Goal: Task Accomplishment & Management: Complete application form

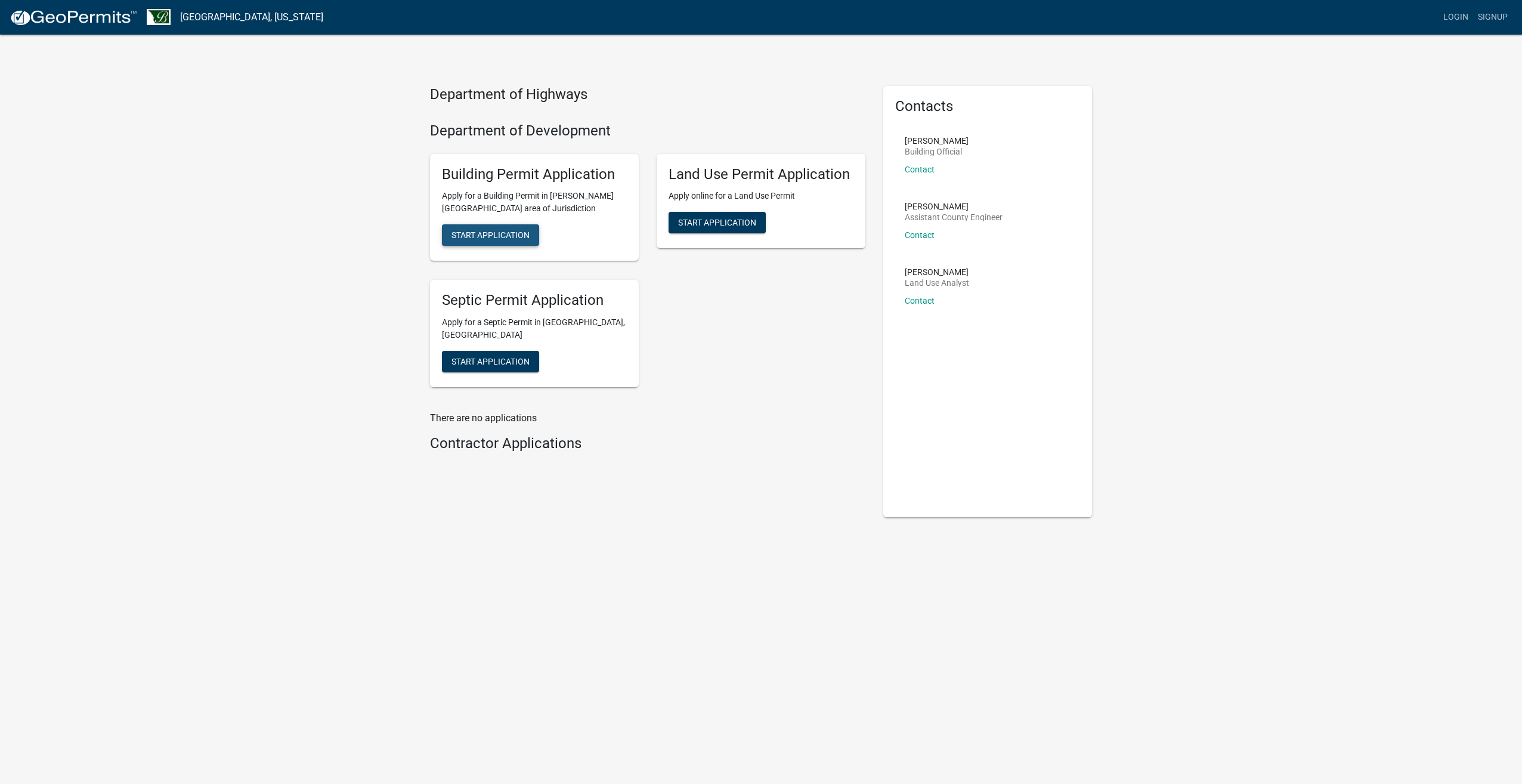
click at [500, 240] on span "Start Application" at bounding box center [490, 235] width 78 height 10
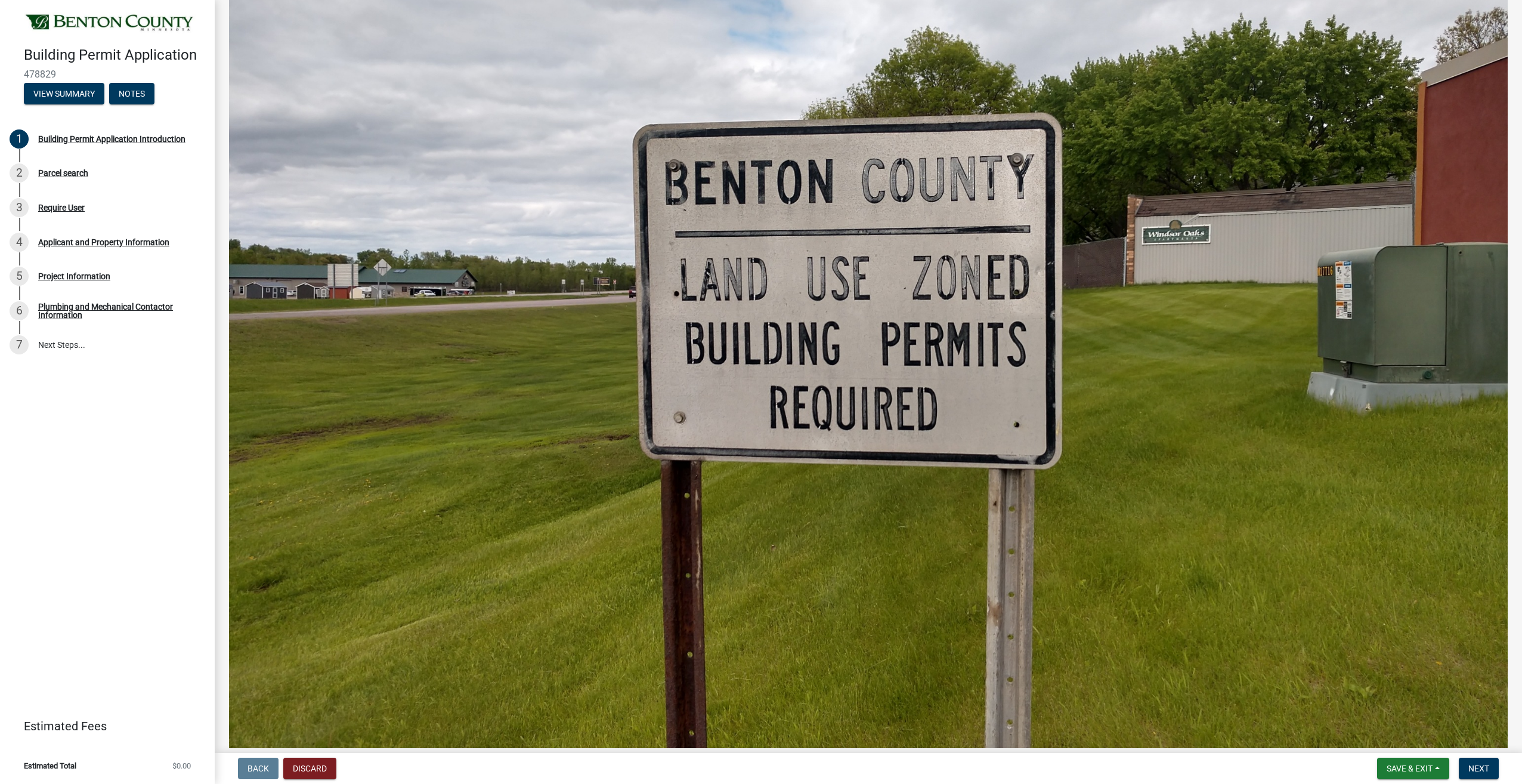
scroll to position [579, 0]
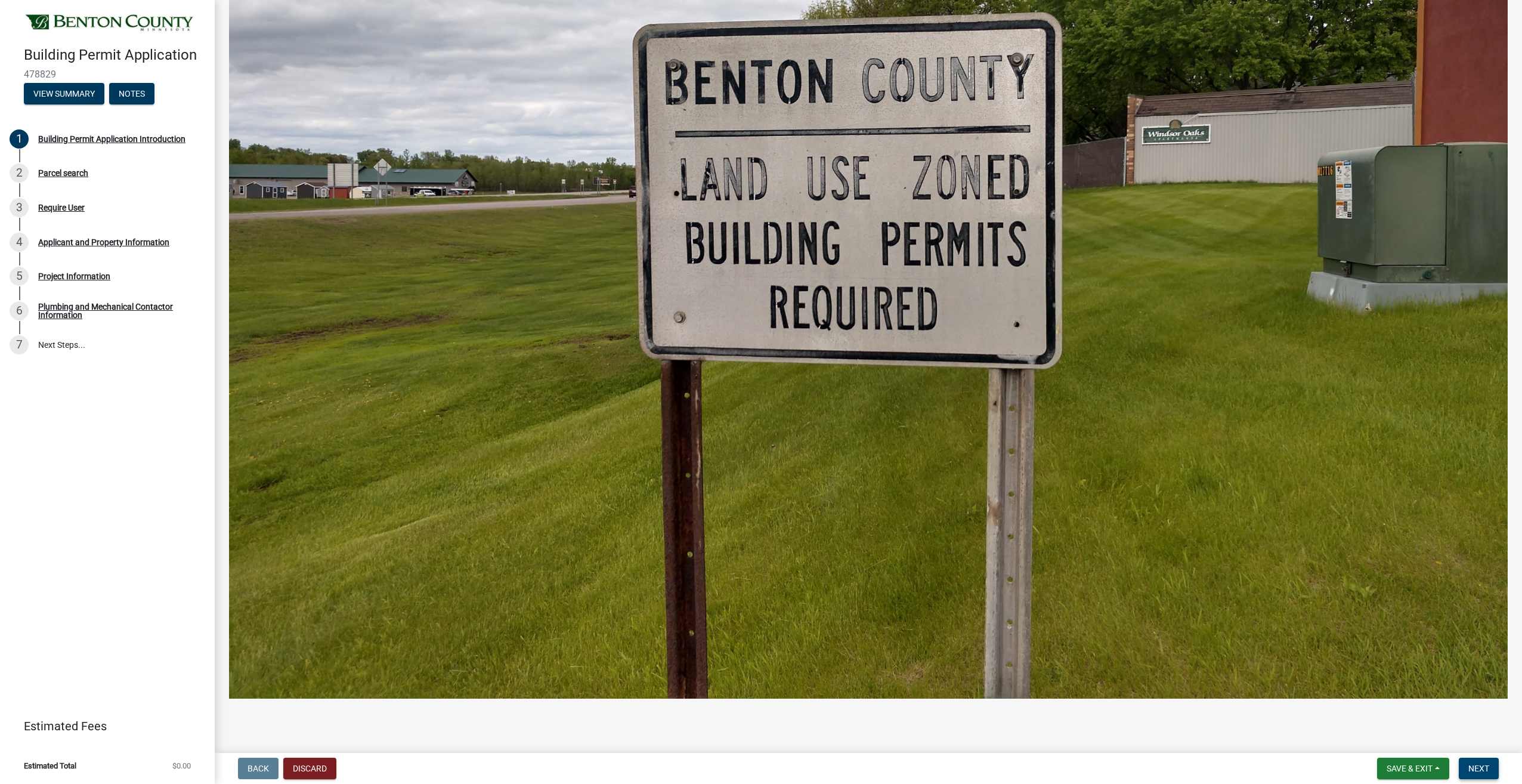
drag, startPoint x: 1480, startPoint y: 772, endPoint x: 1430, endPoint y: 740, distance: 59.4
click at [1480, 772] on span "Next" at bounding box center [1479, 768] width 21 height 10
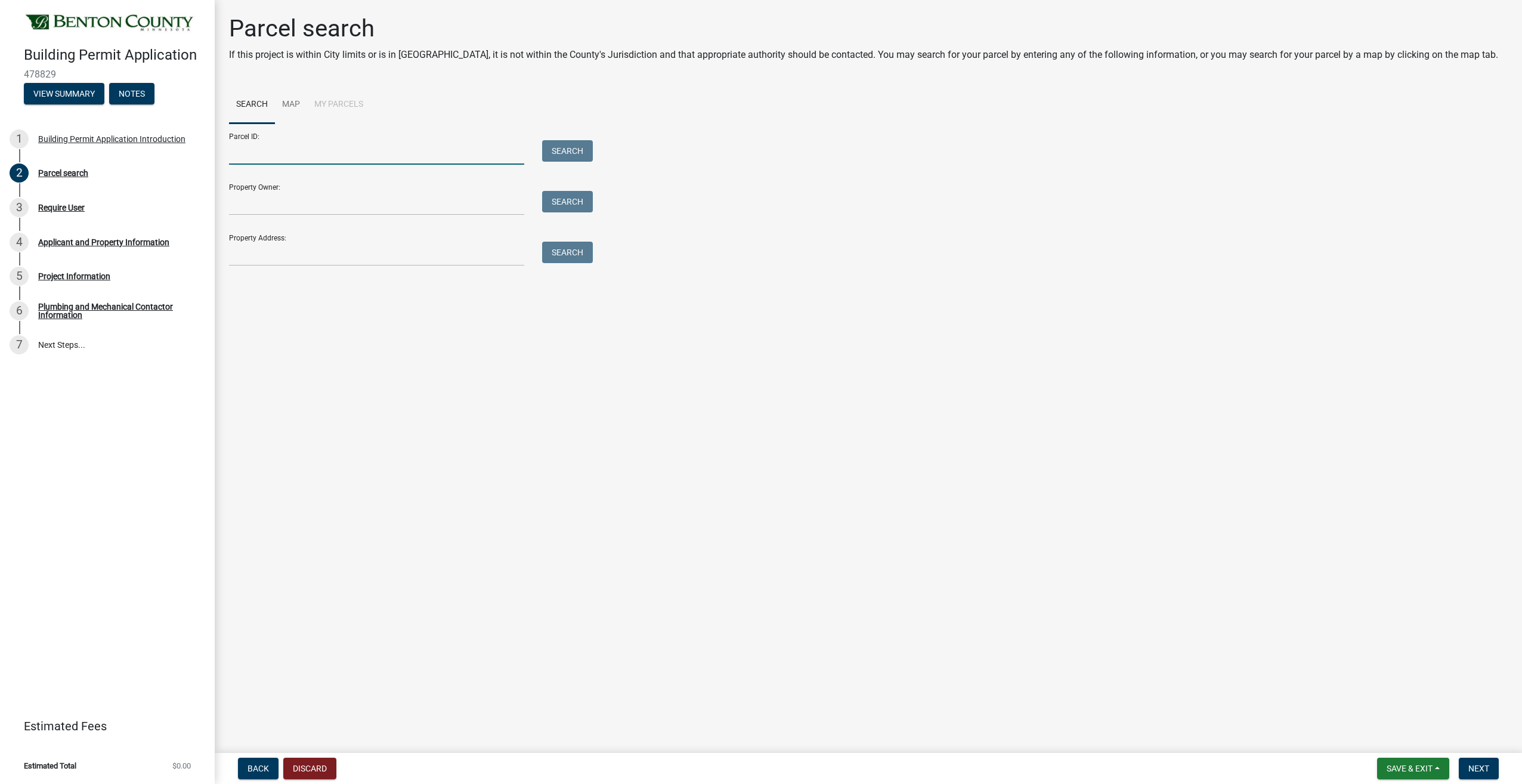
click at [330, 148] on input "Parcel ID:" at bounding box center [377, 152] width 295 height 25
type input "09.00124.01"
click at [557, 158] on button "Search" at bounding box center [568, 150] width 51 height 21
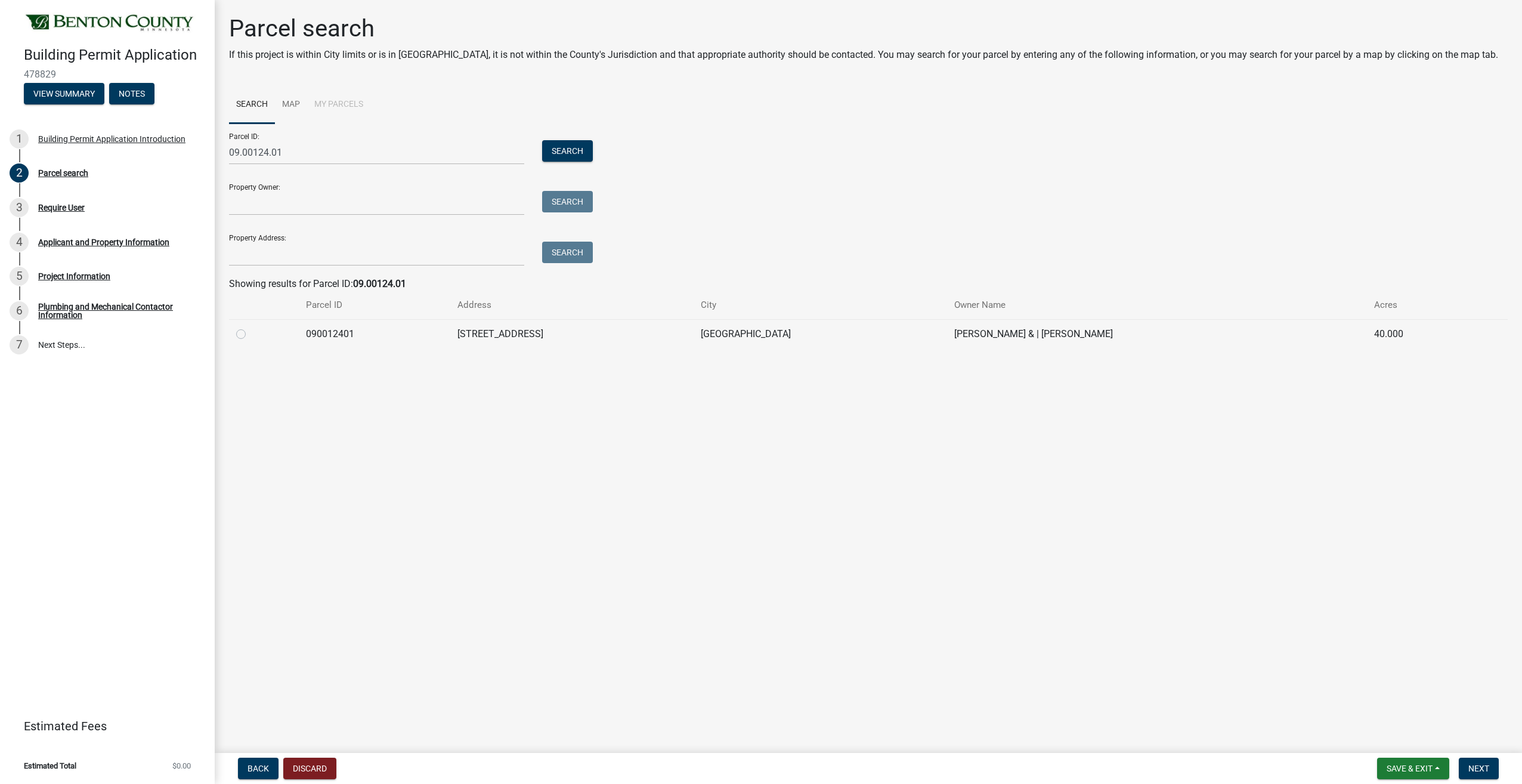
click at [251, 327] on label at bounding box center [251, 327] width 0 height 0
click at [251, 332] on input "radio" at bounding box center [255, 331] width 8 height 8
radio input "true"
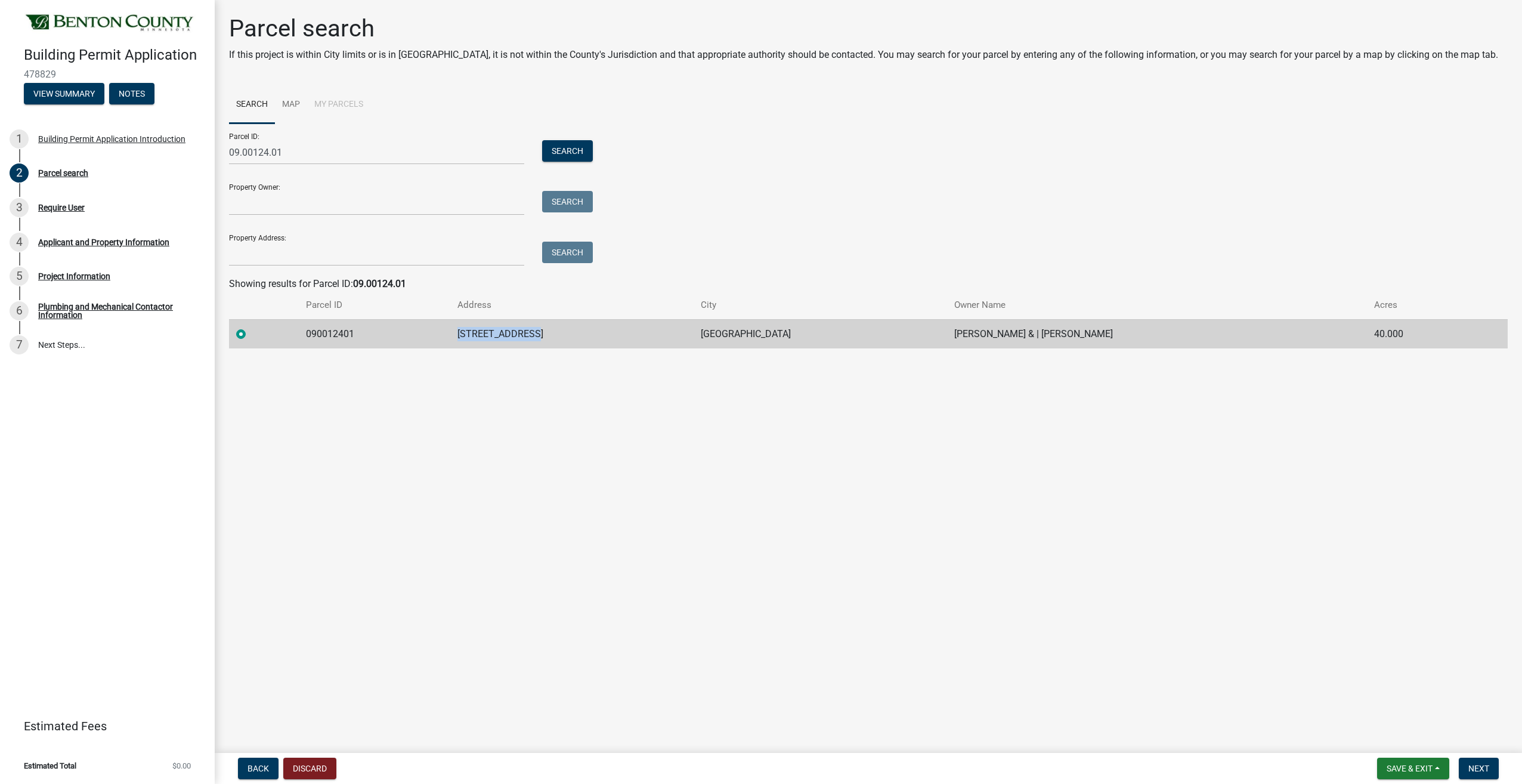
drag, startPoint x: 443, startPoint y: 333, endPoint x: 522, endPoint y: 333, distance: 79.0
click at [522, 333] on td "[STREET_ADDRESS]" at bounding box center [572, 333] width 244 height 29
copy td "[STREET_ADDRESS]"
click at [460, 462] on main "Parcel search If this project is within City limits or is in Watab Township, it…" at bounding box center [868, 374] width 1308 height 748
click at [291, 253] on input "Property Address:" at bounding box center [377, 253] width 295 height 25
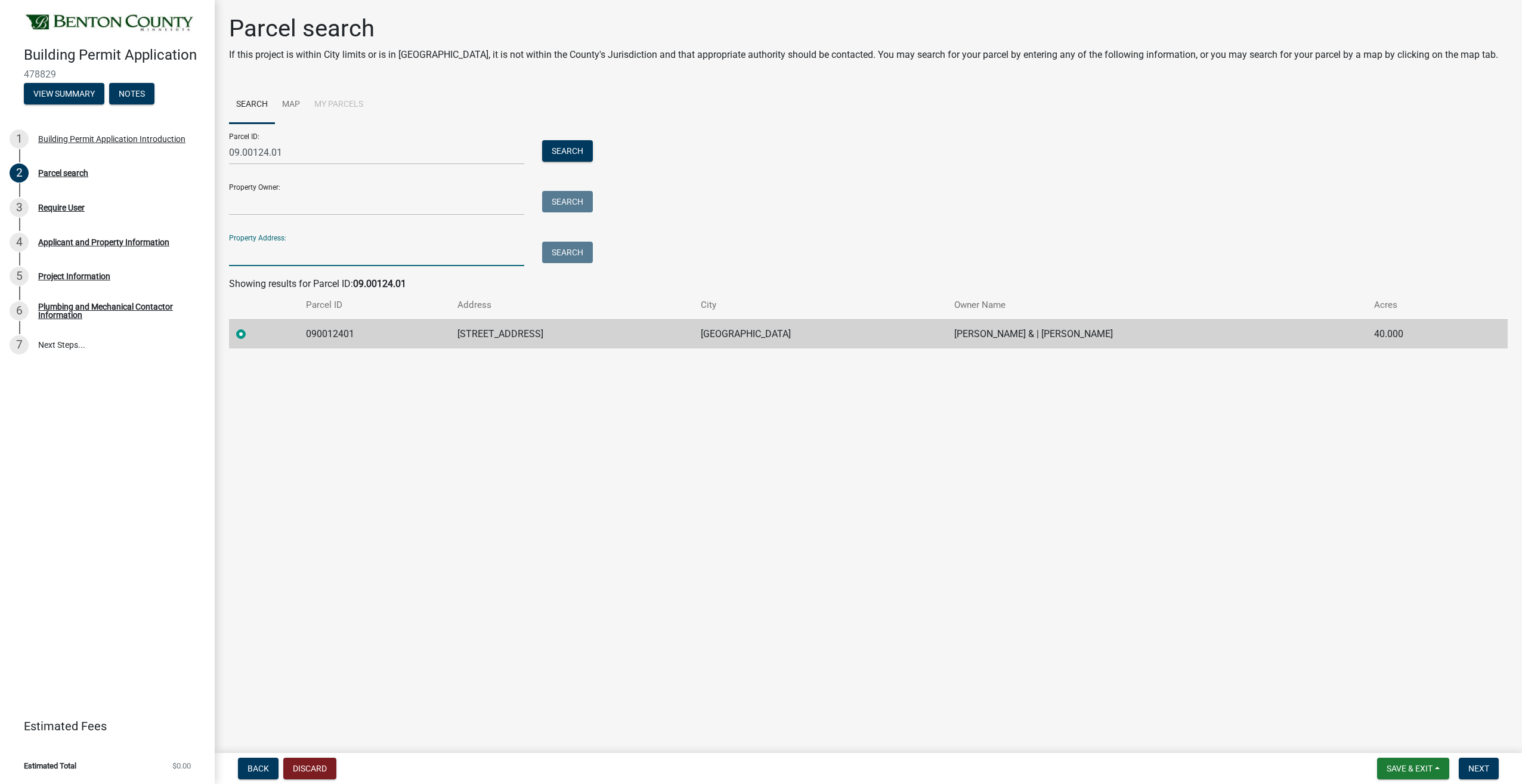
click at [770, 535] on main "Parcel search If this project is within City limits or is in Watab Township, it…" at bounding box center [868, 374] width 1308 height 748
click at [593, 506] on main "Parcel search If this project is within City limits or is in Watab Township, it…" at bounding box center [868, 374] width 1308 height 748
drag, startPoint x: 523, startPoint y: 332, endPoint x: 409, endPoint y: 323, distance: 114.4
click at [409, 323] on tr "090012401 4930 45TH ST NE SAUK RAPIDS LORAN F KASCHMITTER & | CYNTHIA L KASCHMI…" at bounding box center [868, 333] width 1279 height 29
copy tr "[STREET_ADDRESS]"
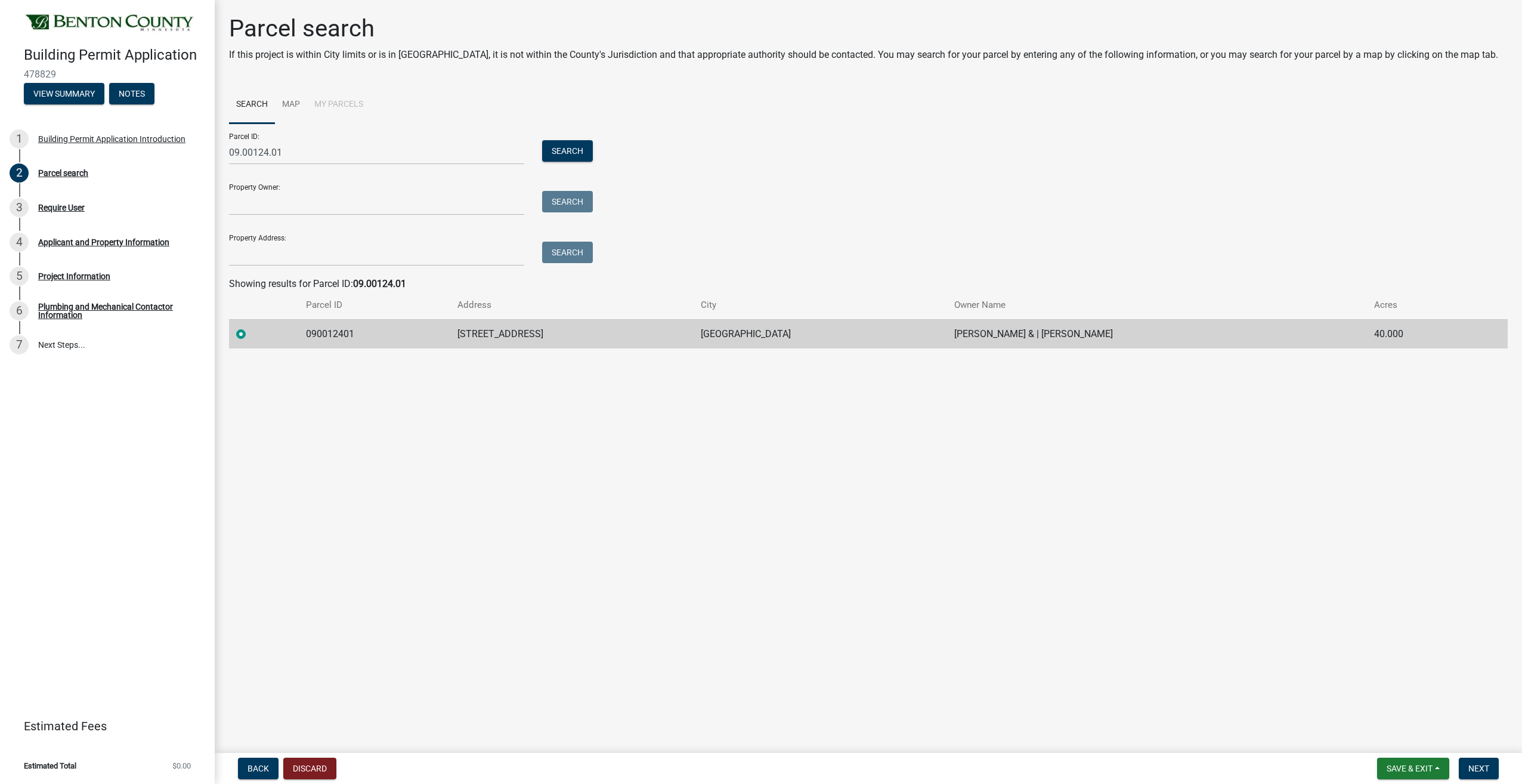
click at [677, 527] on main "Parcel search If this project is within City limits or is in Watab Township, it…" at bounding box center [868, 374] width 1308 height 748
click at [299, 109] on link "Map" at bounding box center [291, 105] width 32 height 38
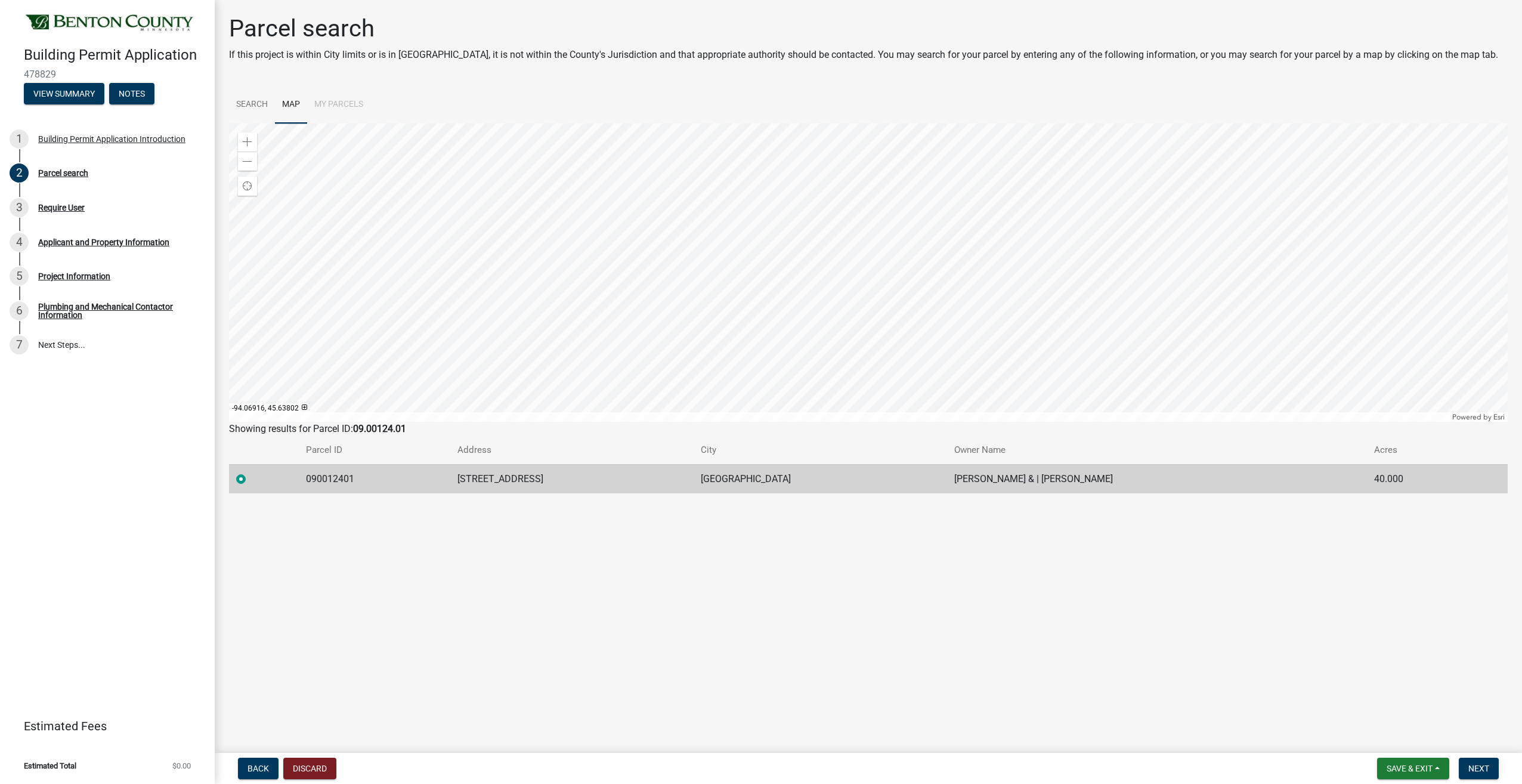
click at [870, 272] on div at bounding box center [868, 272] width 1279 height 298
click at [846, 322] on div at bounding box center [868, 272] width 1279 height 298
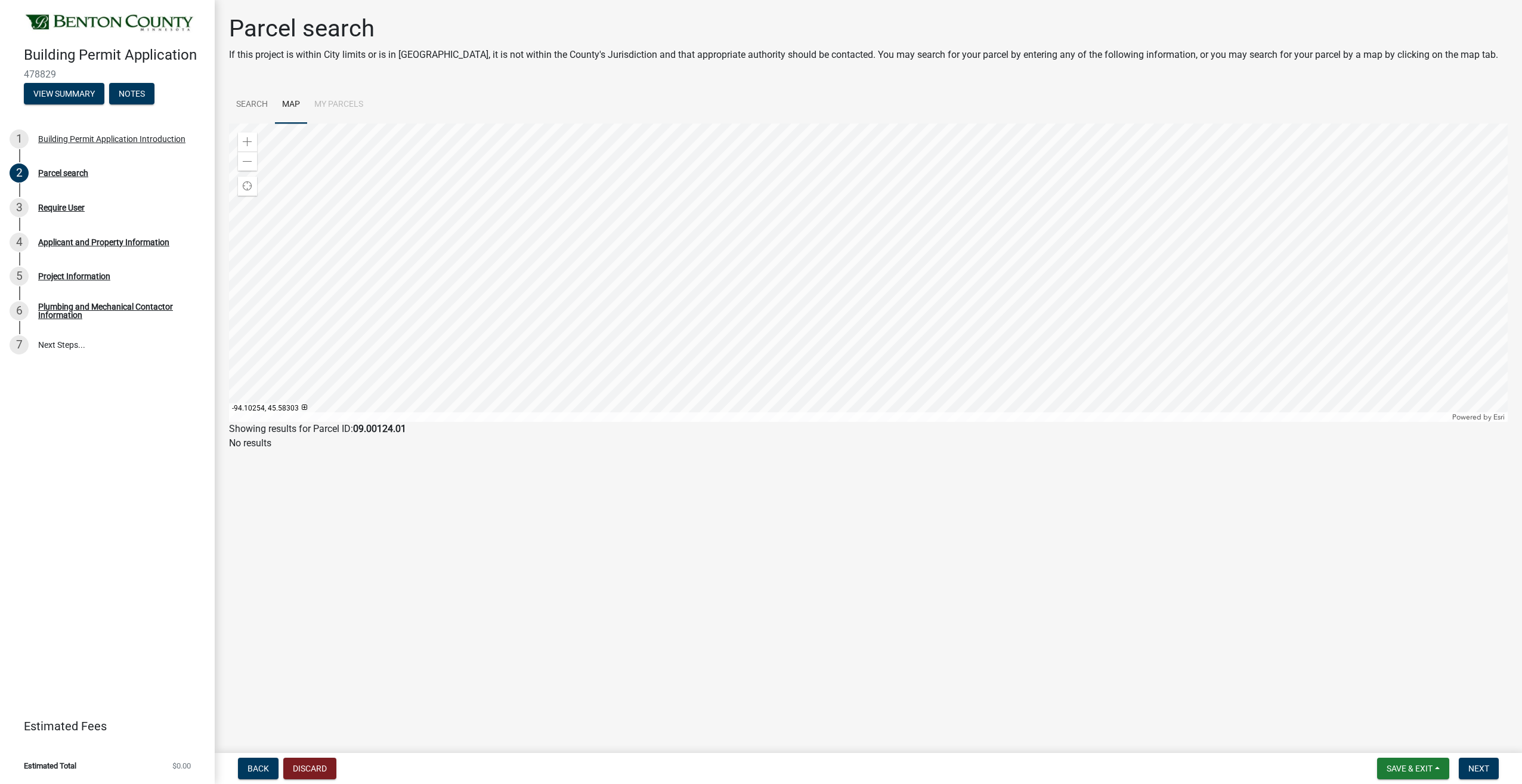
click at [851, 315] on div at bounding box center [868, 272] width 1279 height 298
click at [252, 106] on link "Search" at bounding box center [252, 105] width 46 height 38
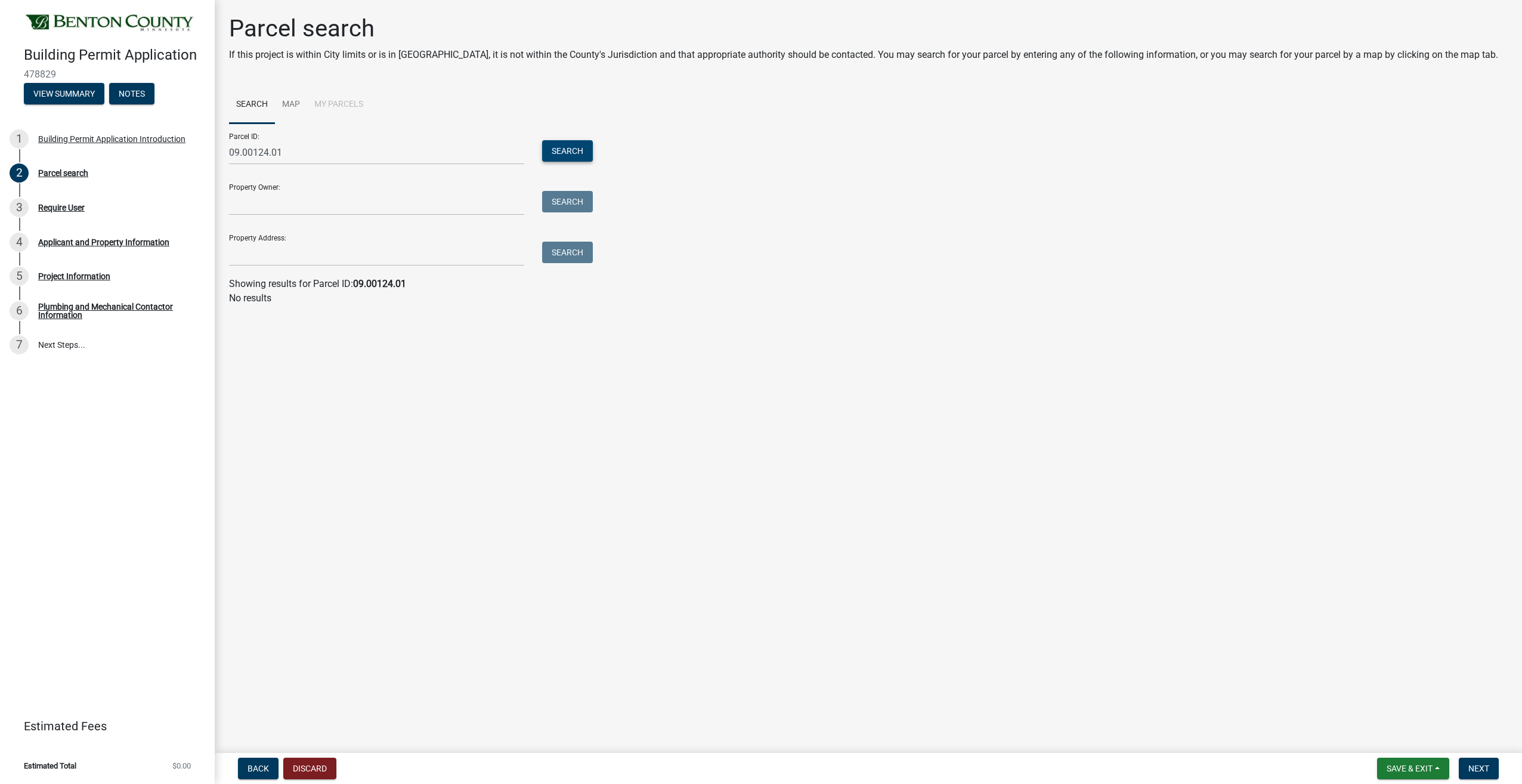
click at [557, 142] on button "Search" at bounding box center [568, 150] width 51 height 21
click at [251, 327] on label at bounding box center [251, 327] width 0 height 0
click at [251, 333] on input "radio" at bounding box center [255, 331] width 8 height 8
radio input "true"
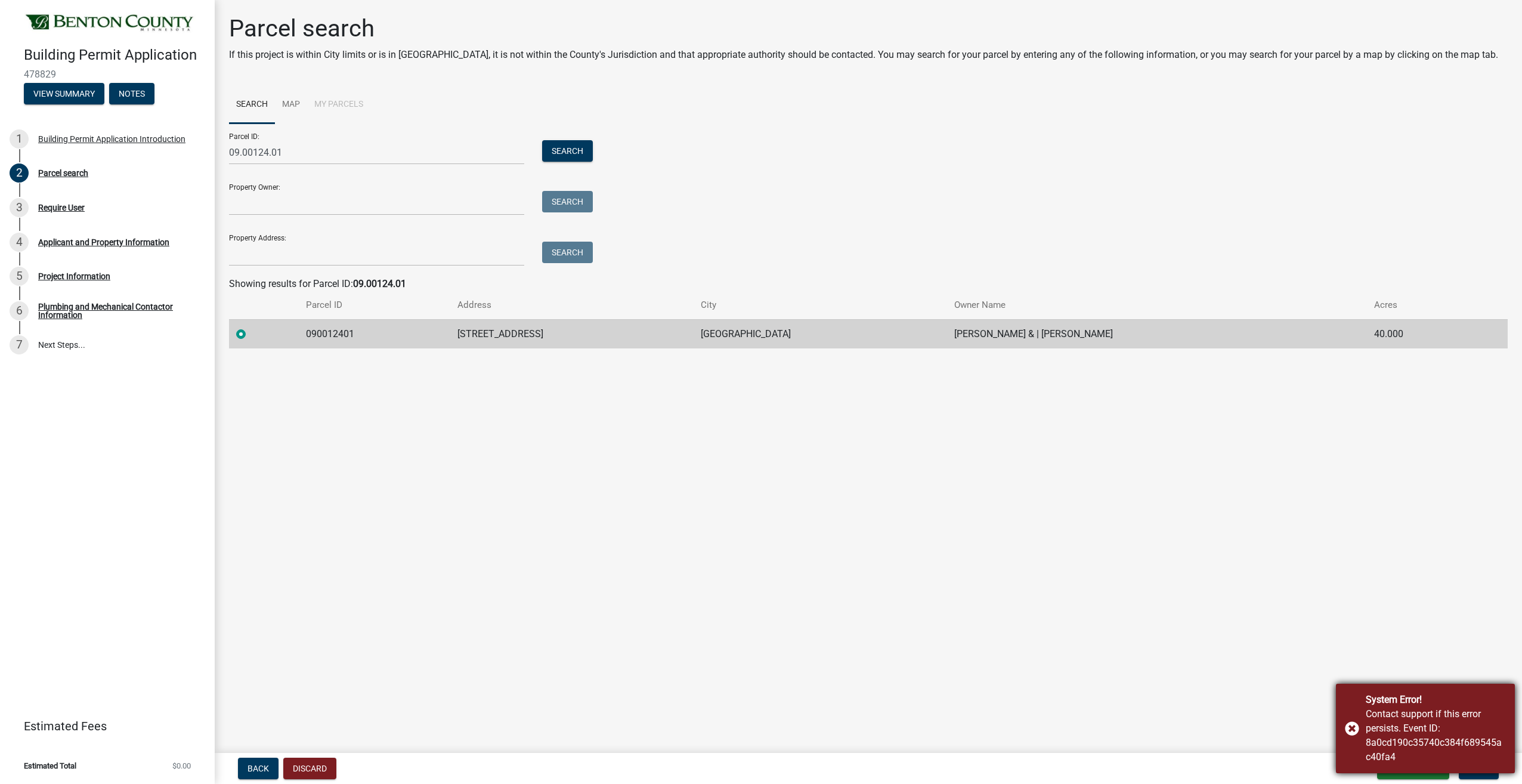
click at [1348, 731] on div "System Error! Contact support if this error persists. Event ID: 8a0cd190c35740c…" at bounding box center [1426, 728] width 179 height 89
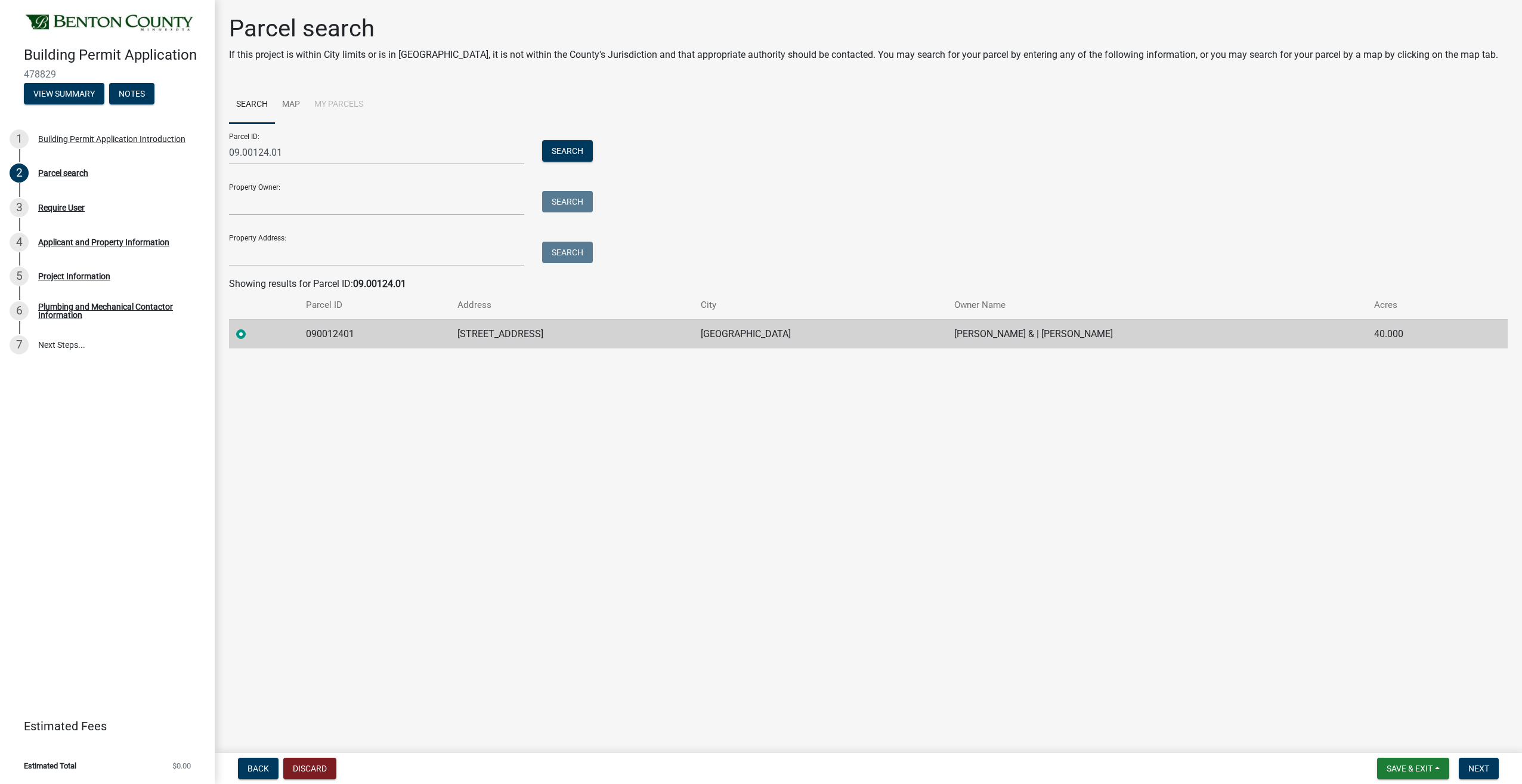
click at [846, 527] on main "Parcel search If this project is within City limits or is in Watab Township, it…" at bounding box center [868, 374] width 1308 height 748
click at [287, 255] on input "Property Address:" at bounding box center [377, 253] width 295 height 25
paste input "5057 Golden Spike Rd. NE, Sauk Rapids, MN 56379"
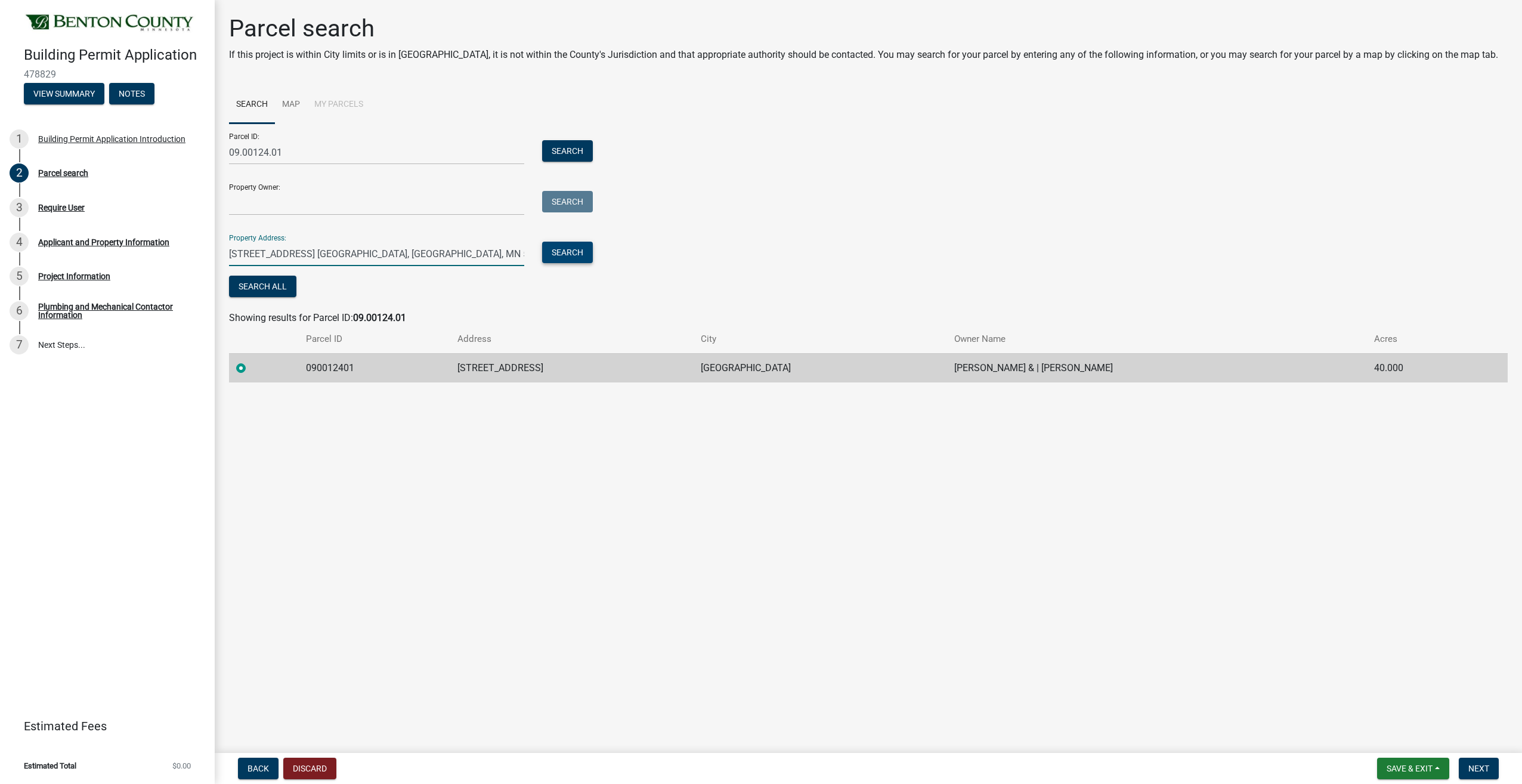
type input "5057 Golden Spike Rd. NE, Sauk Rapids, MN 56379"
click at [558, 253] on button "Search" at bounding box center [568, 252] width 51 height 21
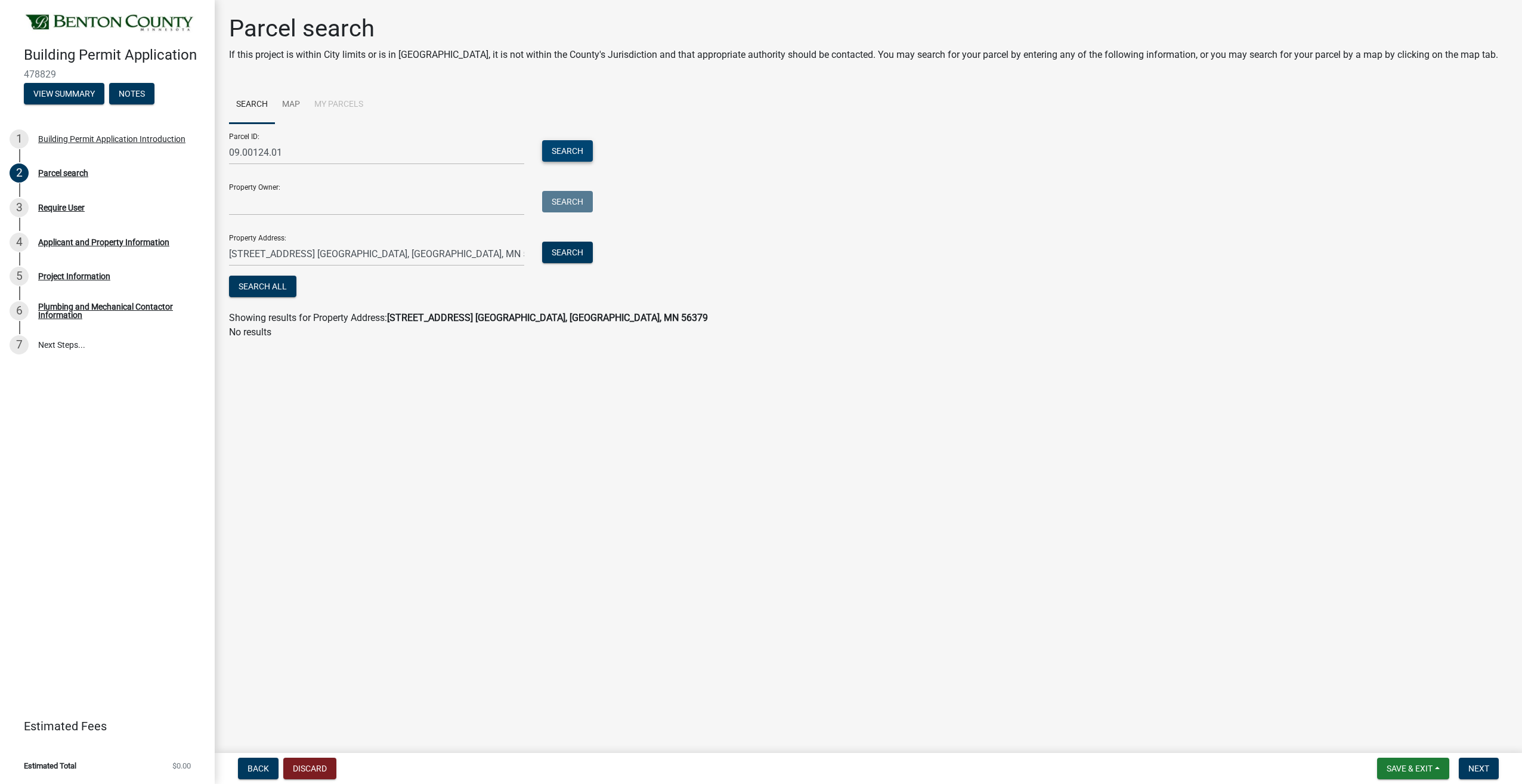
click at [580, 158] on button "Search" at bounding box center [568, 150] width 51 height 21
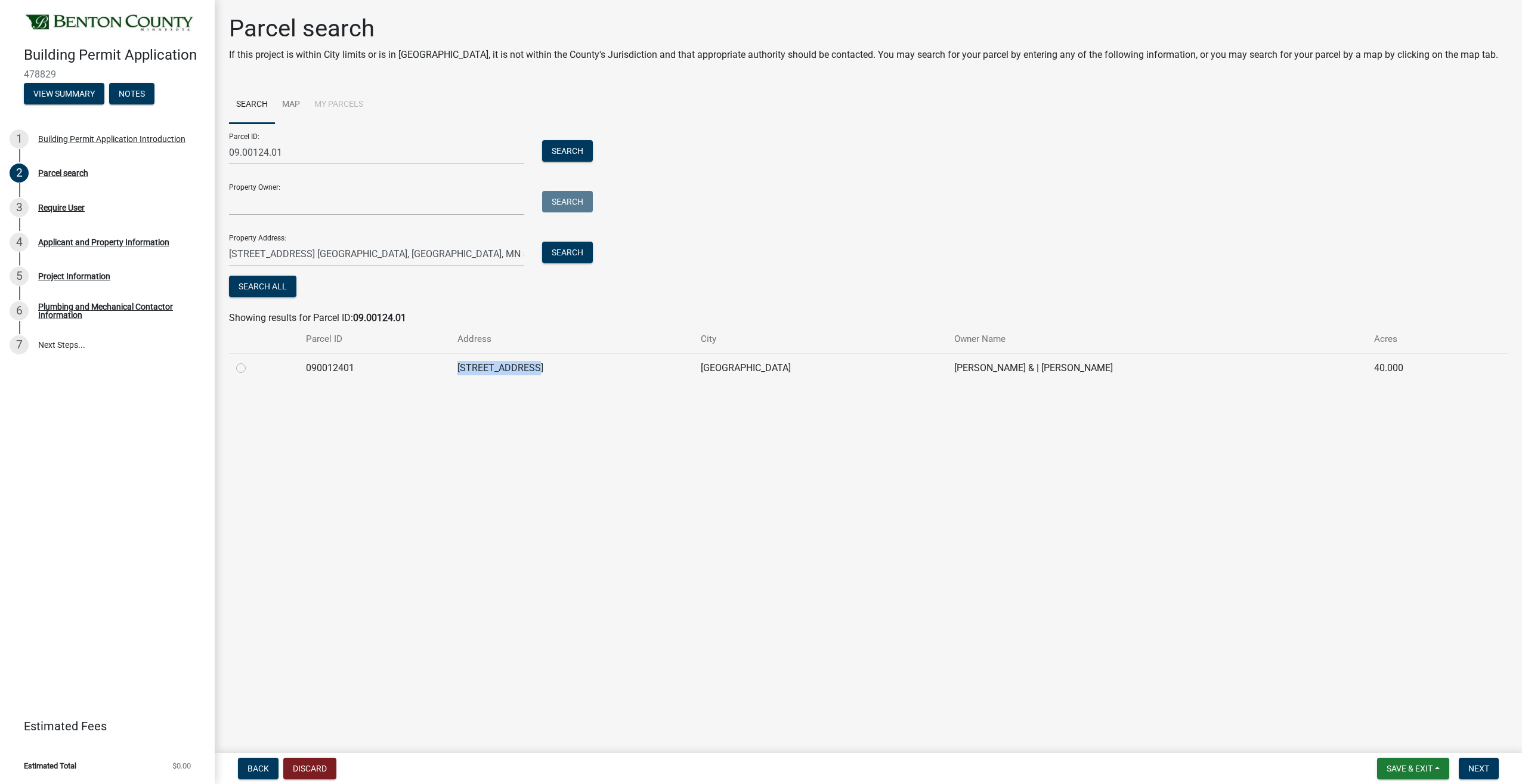
drag, startPoint x: 533, startPoint y: 369, endPoint x: 447, endPoint y: 372, distance: 86.1
click at [451, 372] on td "[STREET_ADDRESS]" at bounding box center [572, 368] width 244 height 29
copy td "[STREET_ADDRESS]"
click at [251, 361] on label at bounding box center [251, 361] width 0 height 0
click at [251, 368] on input "radio" at bounding box center [255, 365] width 8 height 8
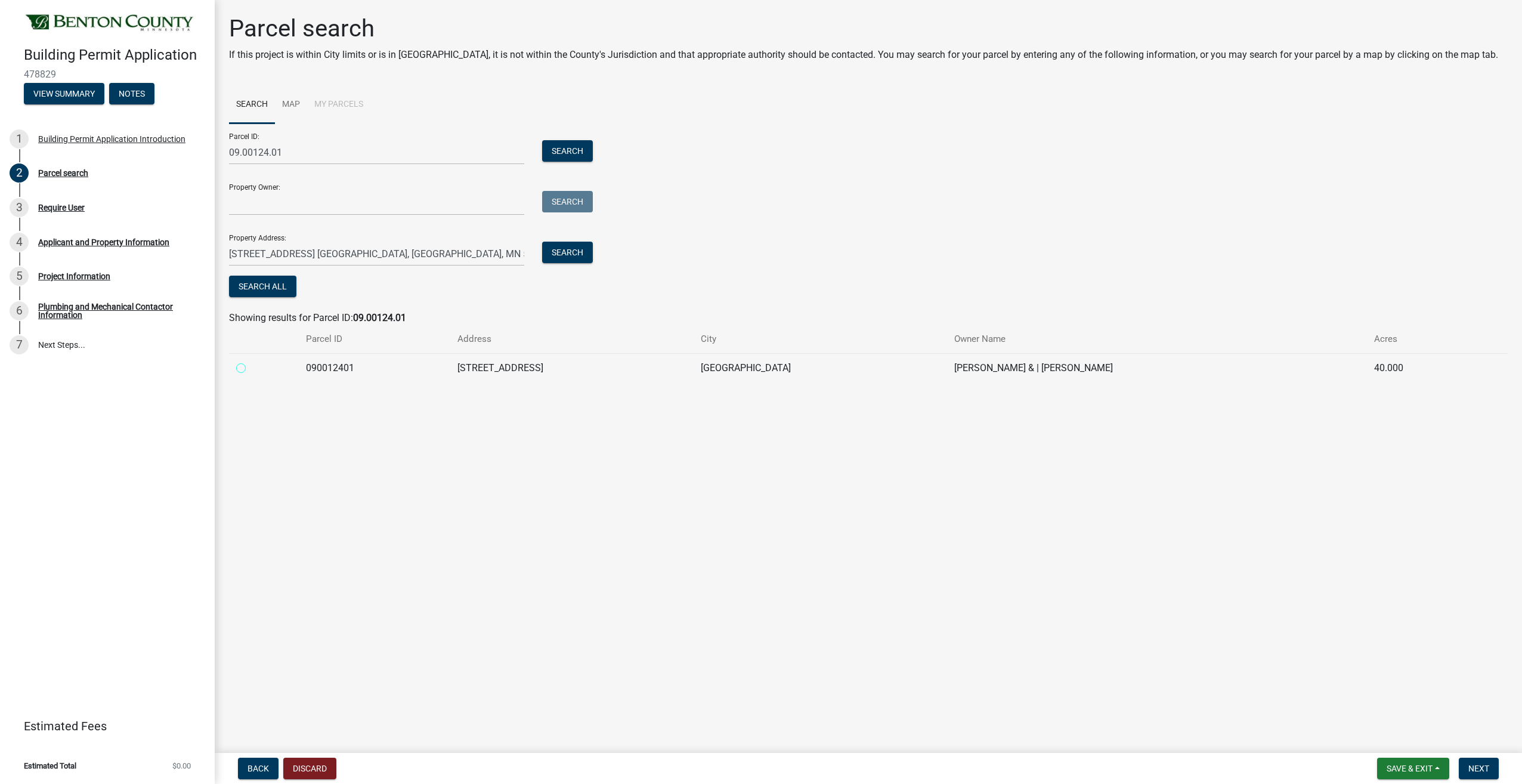
radio input "true"
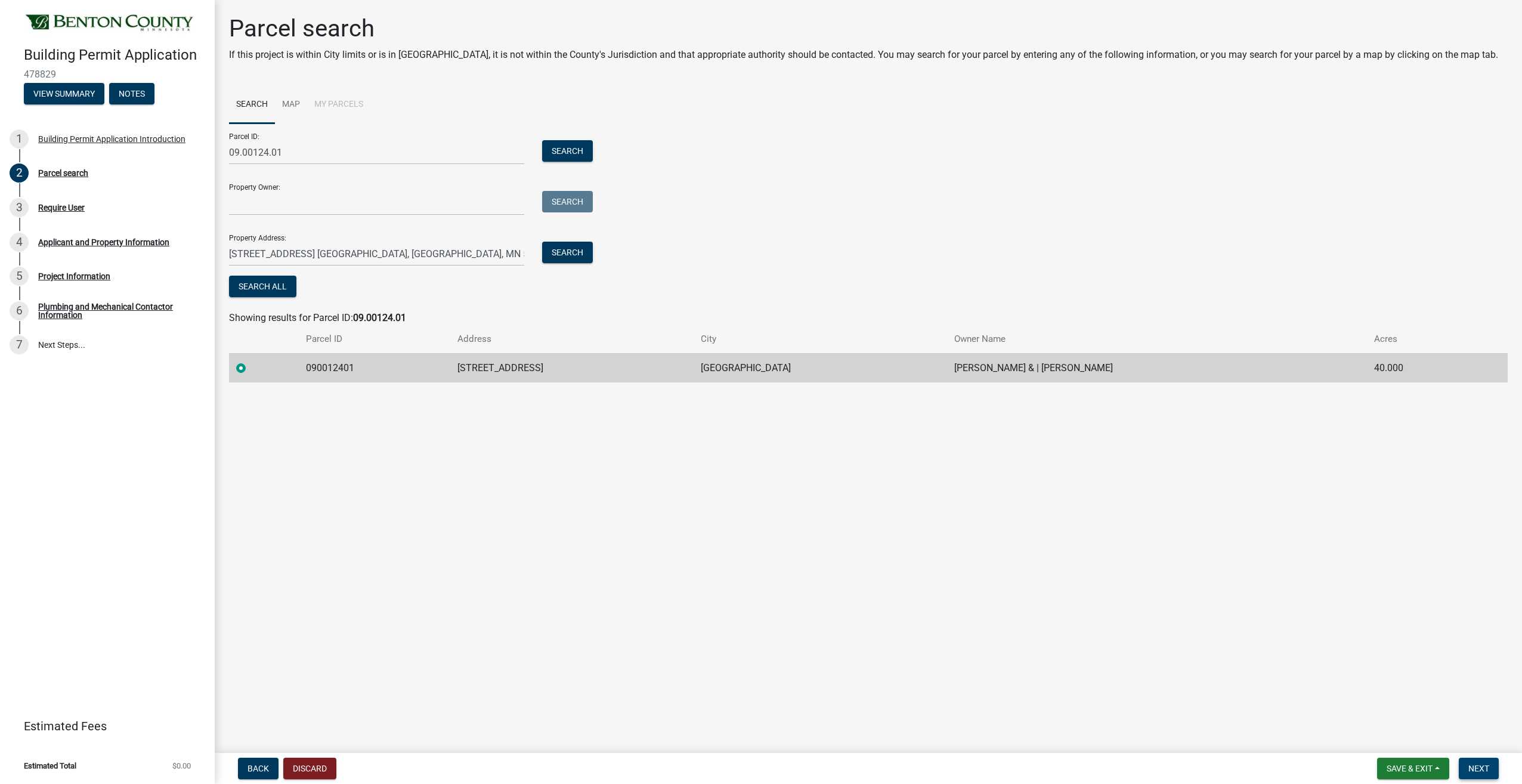
click at [1465, 764] on button "Next" at bounding box center [1479, 768] width 40 height 21
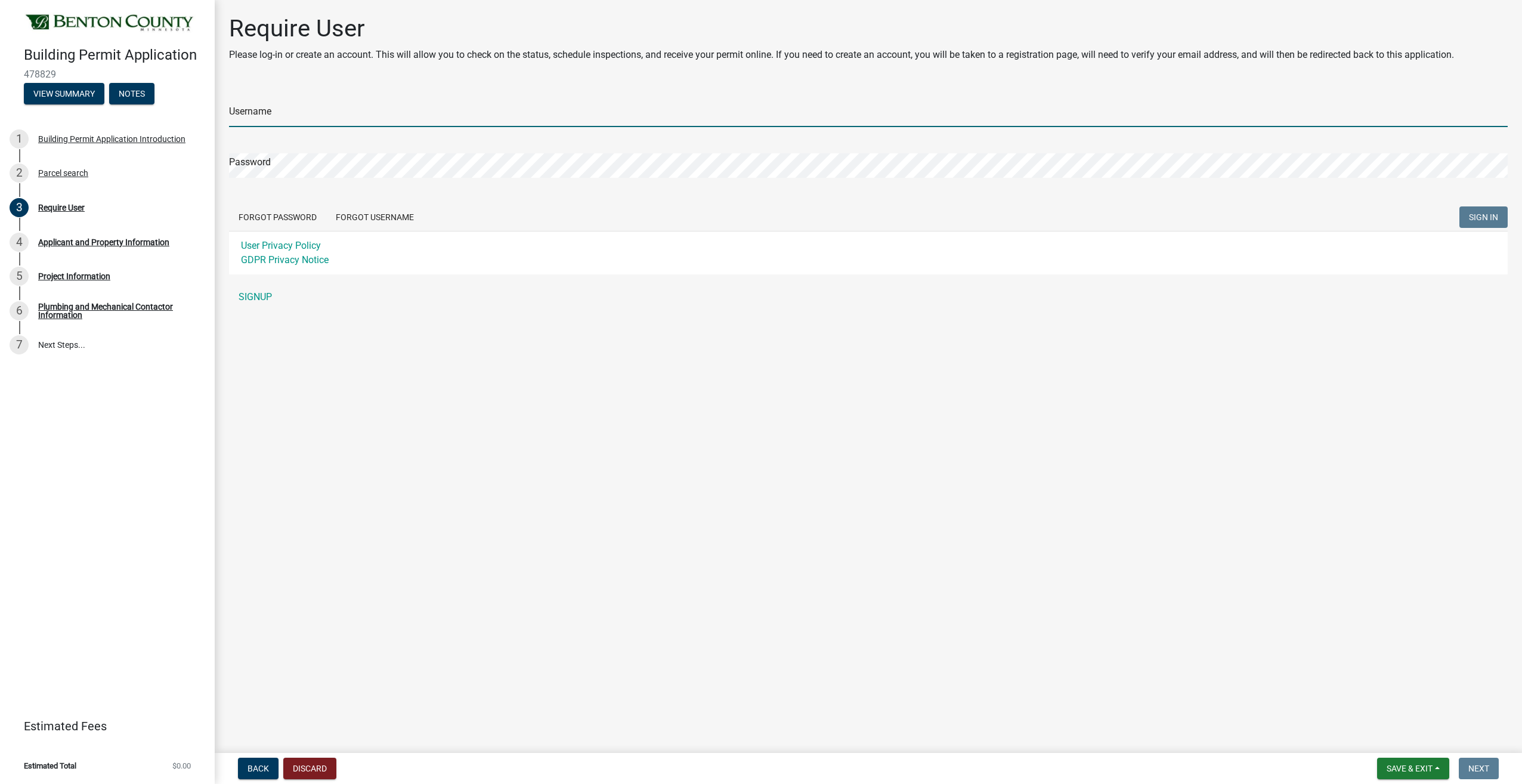
click at [263, 120] on input "Username" at bounding box center [868, 115] width 1279 height 25
click at [251, 298] on div "Username Password Forgot Password Forgot Username SIGN IN User Privacy Policy G…" at bounding box center [868, 197] width 1279 height 223
click at [241, 310] on link "SIGNUP" at bounding box center [868, 311] width 1279 height 24
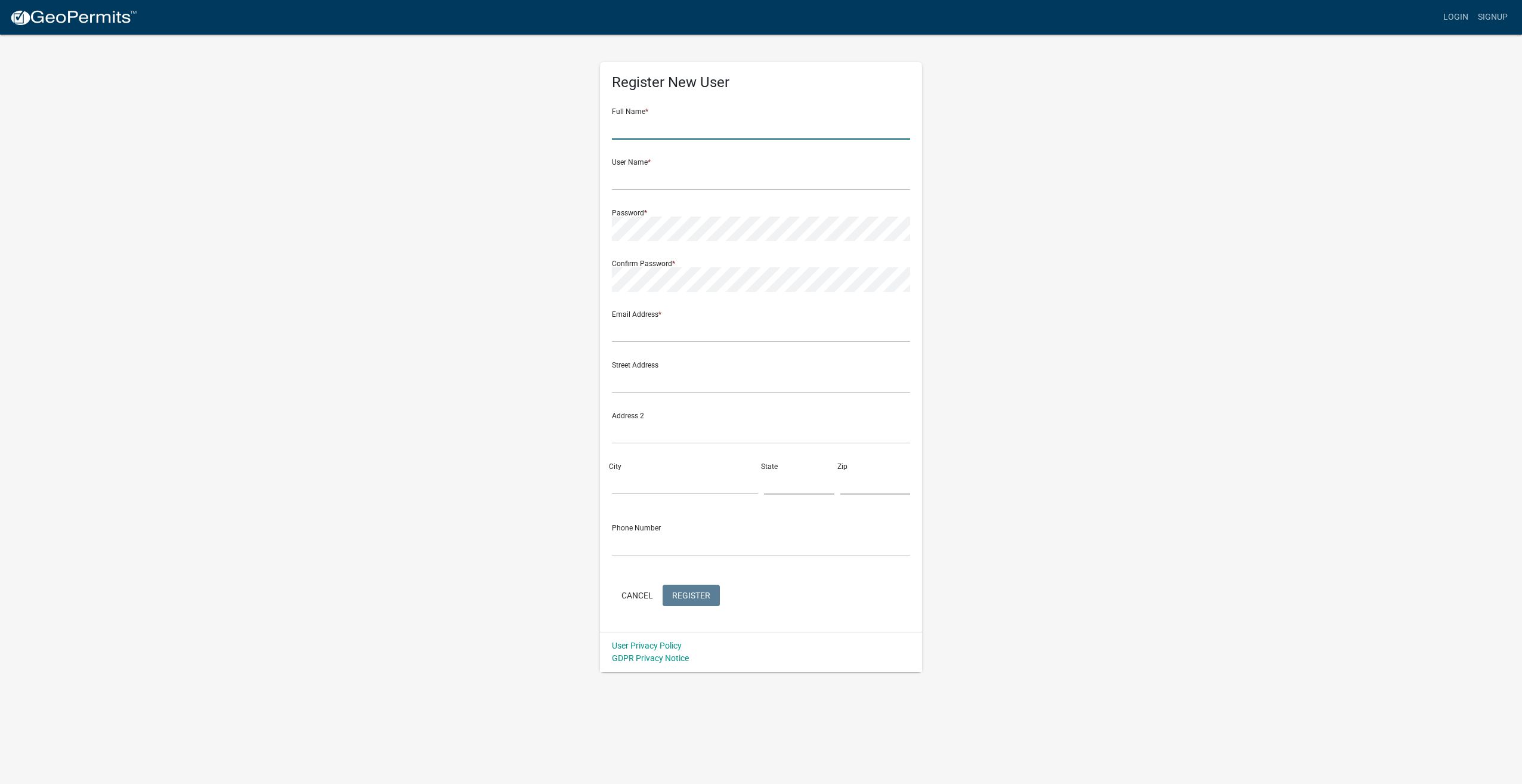
click at [701, 125] on input "text" at bounding box center [761, 127] width 299 height 25
type input "Brandon Woody"
type input "[PERSON_NAME][EMAIL_ADDRESS][PERSON_NAME][DOMAIN_NAME]"
type input "323 Washington Ave N"
type input "Minneapolis"
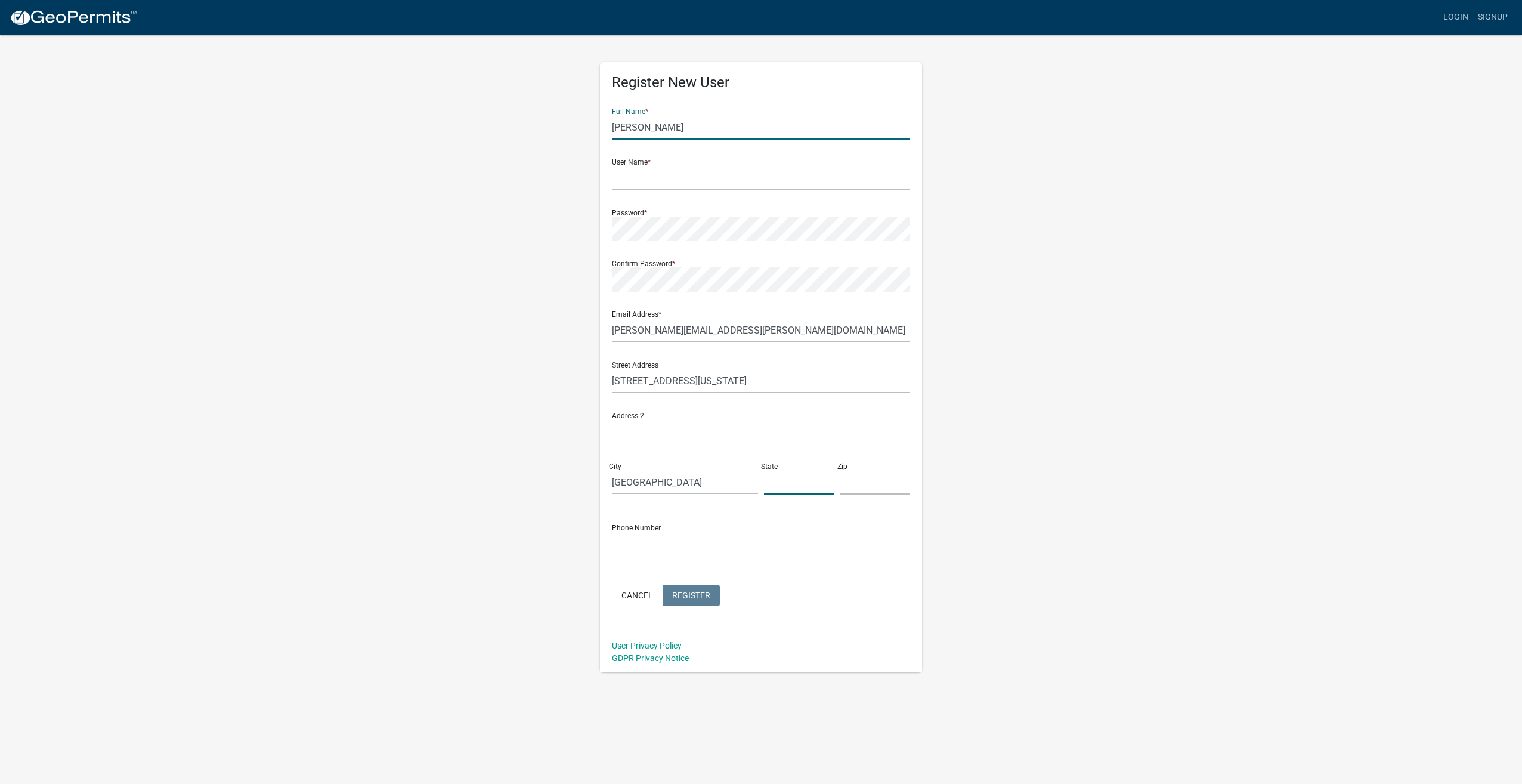
type input "MN"
type input "55401"
type input "7349454108"
click at [693, 177] on input "text" at bounding box center [761, 177] width 299 height 25
type input "BWoodyUSS"
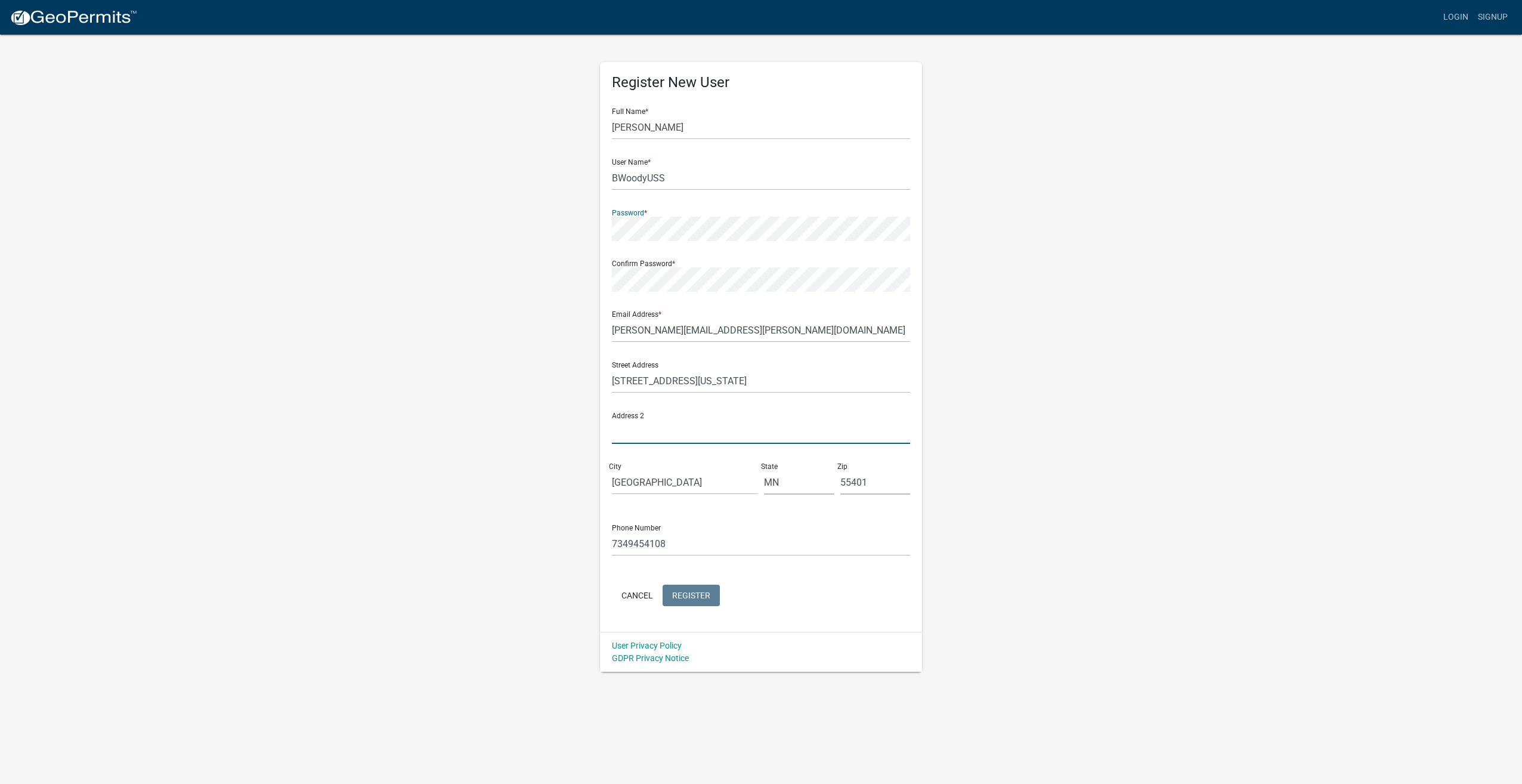
click at [669, 442] on input "text" at bounding box center [761, 431] width 299 height 25
type input "Suite 350"
click at [1080, 512] on div "Register New User Full Name * Brandon Woody User Name * BWoodyUSS Password * Co…" at bounding box center [761, 353] width 680 height 638
click at [681, 529] on div "Phone Number 7349454108" at bounding box center [761, 536] width 299 height 41
drag, startPoint x: 693, startPoint y: 539, endPoint x: 185, endPoint y: 512, distance: 508.7
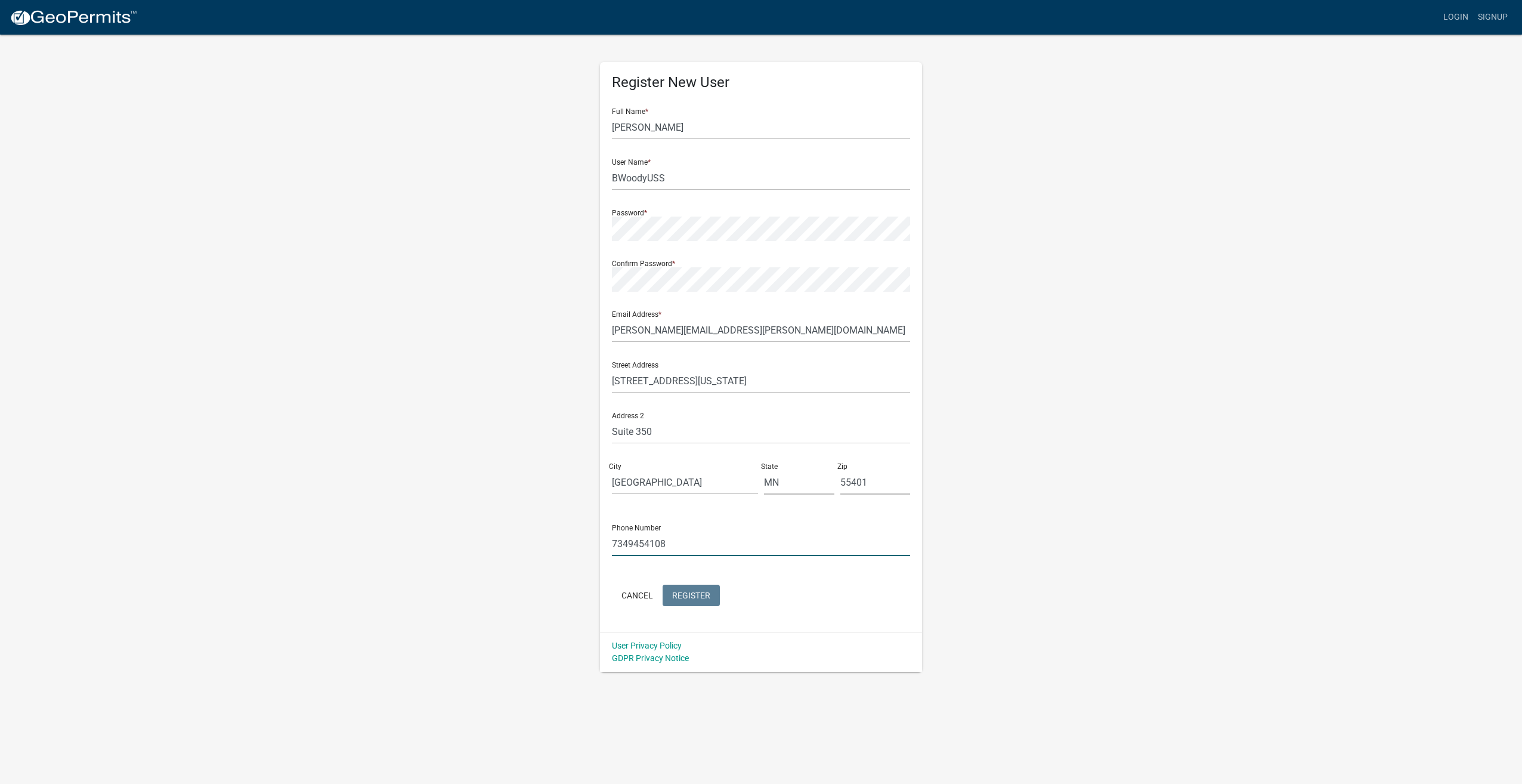
click at [226, 508] on wm-register-view "more_horiz Login Signup Register New User Full Name * Brandon Woody User Name *…" at bounding box center [761, 336] width 1522 height 672
type input "6122991183"
click at [1005, 474] on div "Register New User Full Name * Brandon Woody User Name * BWoodyUSS Password * Co…" at bounding box center [761, 353] width 680 height 638
click at [707, 595] on span "Register" at bounding box center [692, 595] width 38 height 10
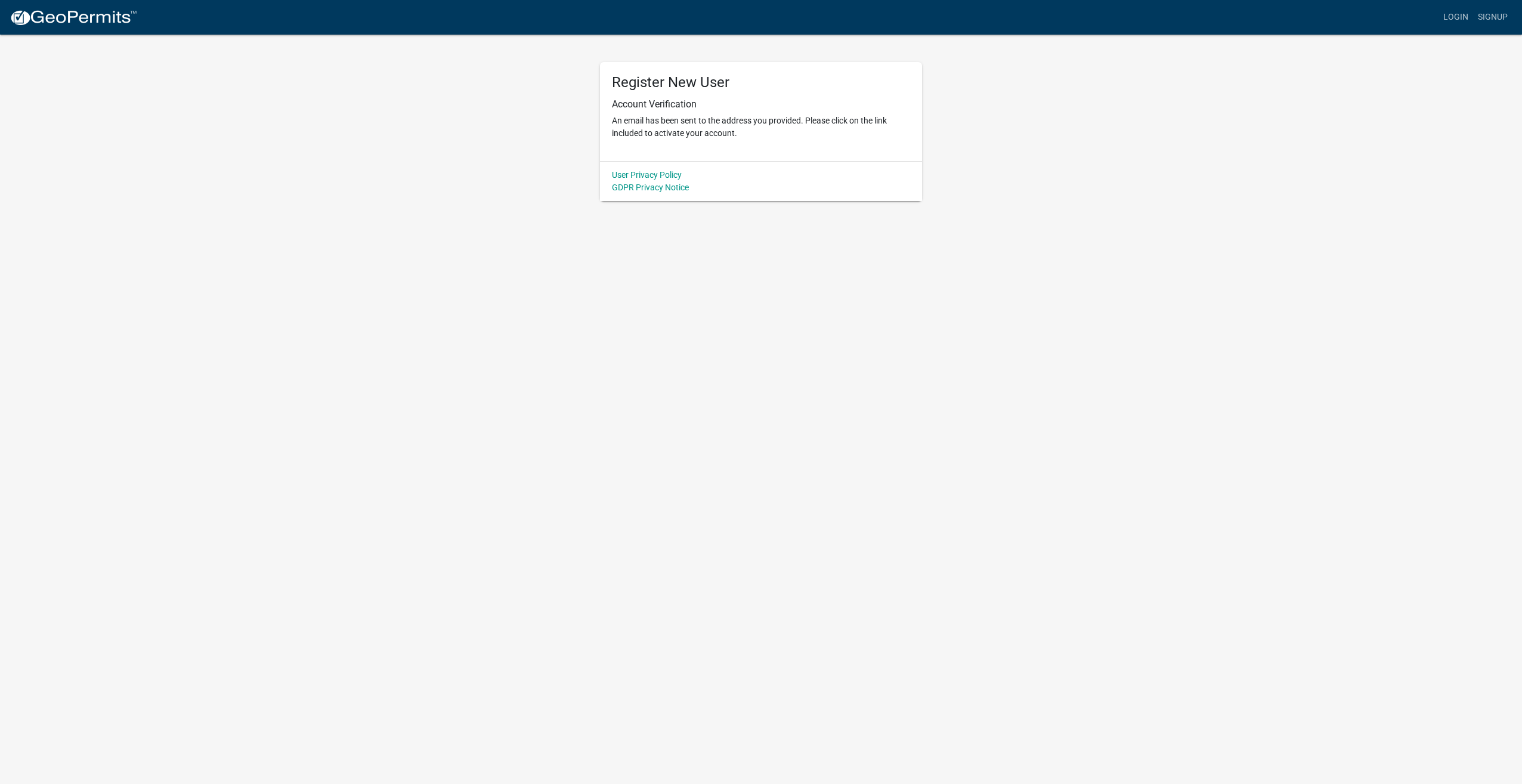
click at [673, 123] on p "An email has been sent to the address you provided. Please click on the link in…" at bounding box center [761, 127] width 299 height 25
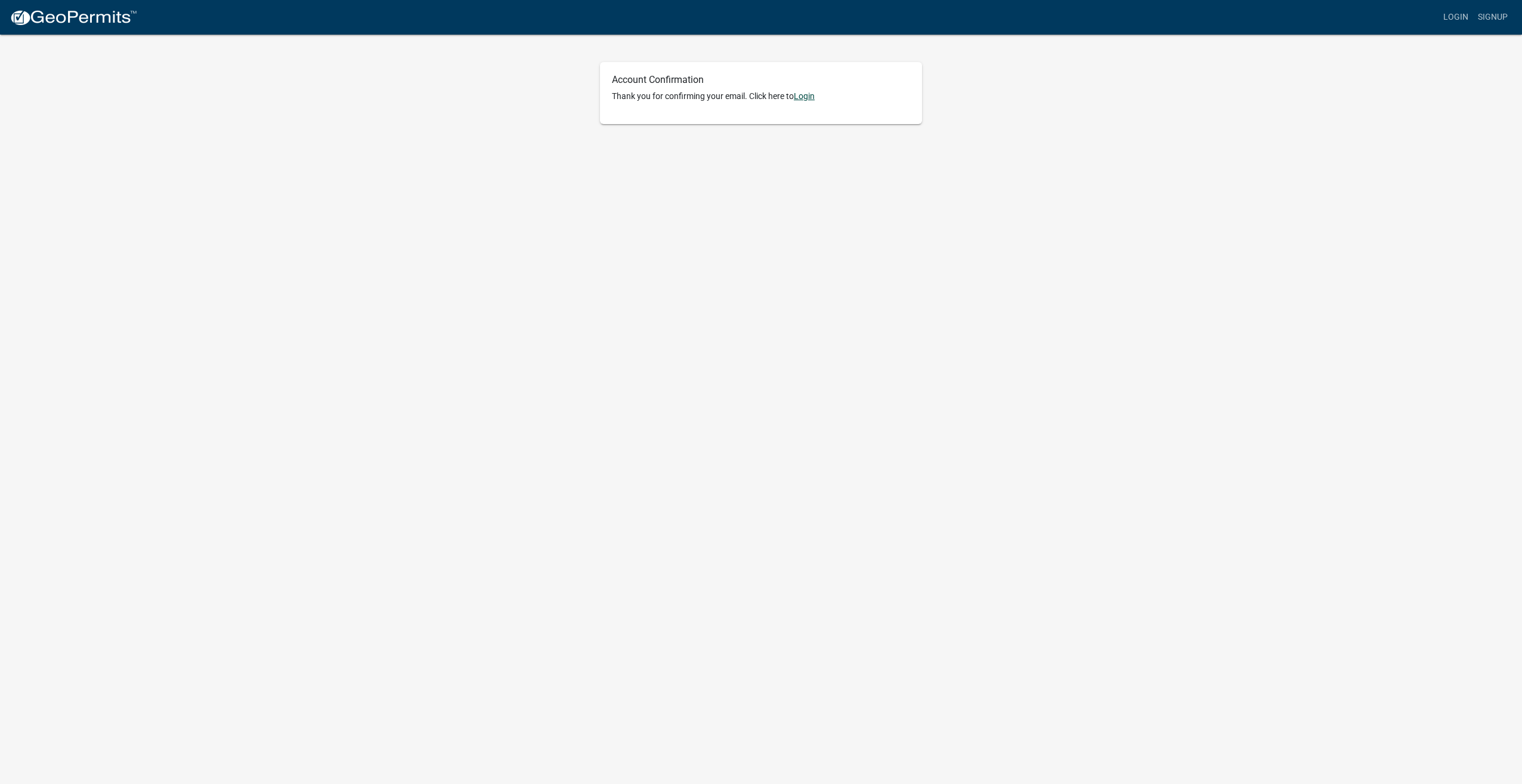
click at [801, 99] on link "Login" at bounding box center [804, 96] width 21 height 10
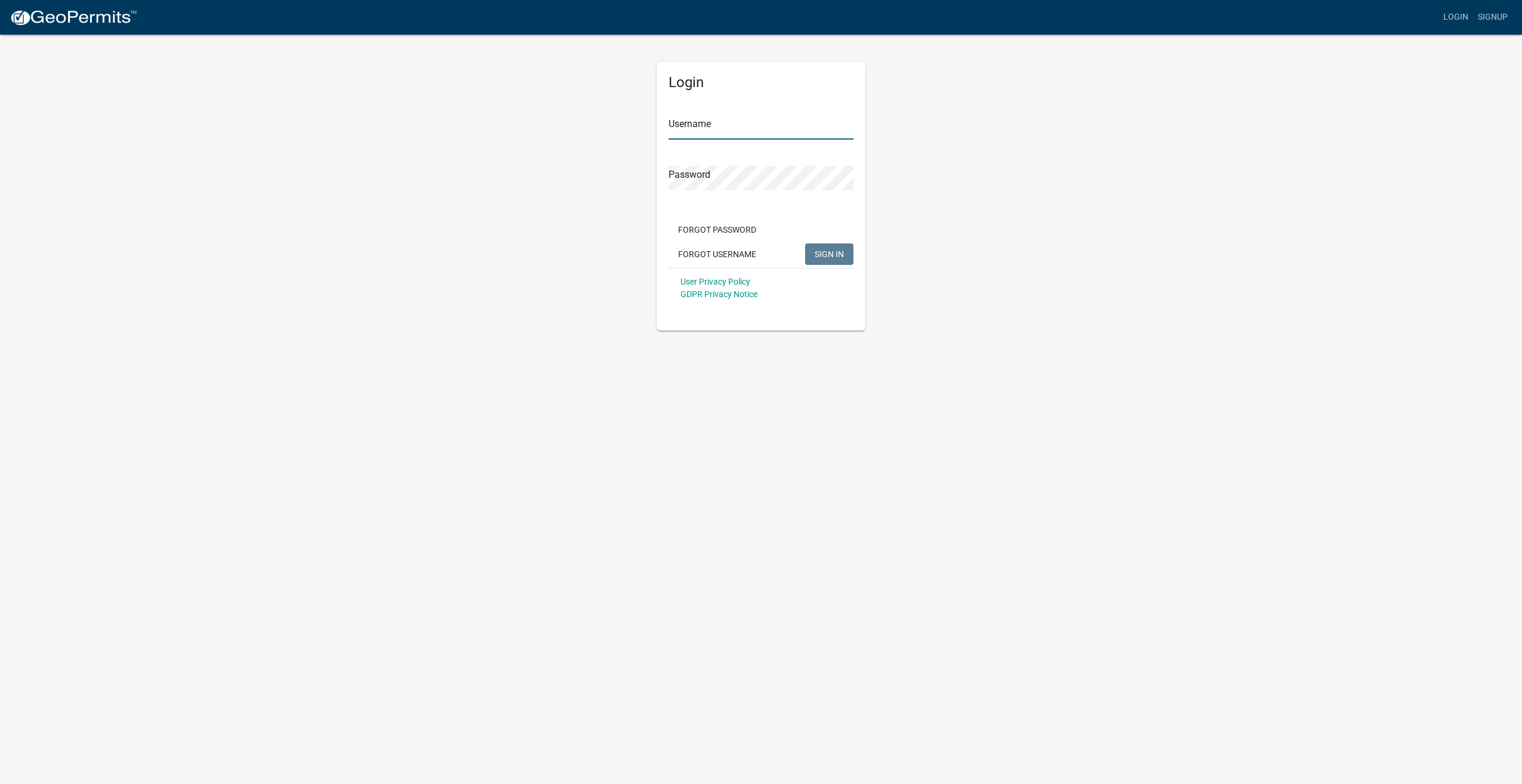
type input "BWoodyUSS"
click at [827, 249] on span "SIGN IN" at bounding box center [829, 253] width 29 height 10
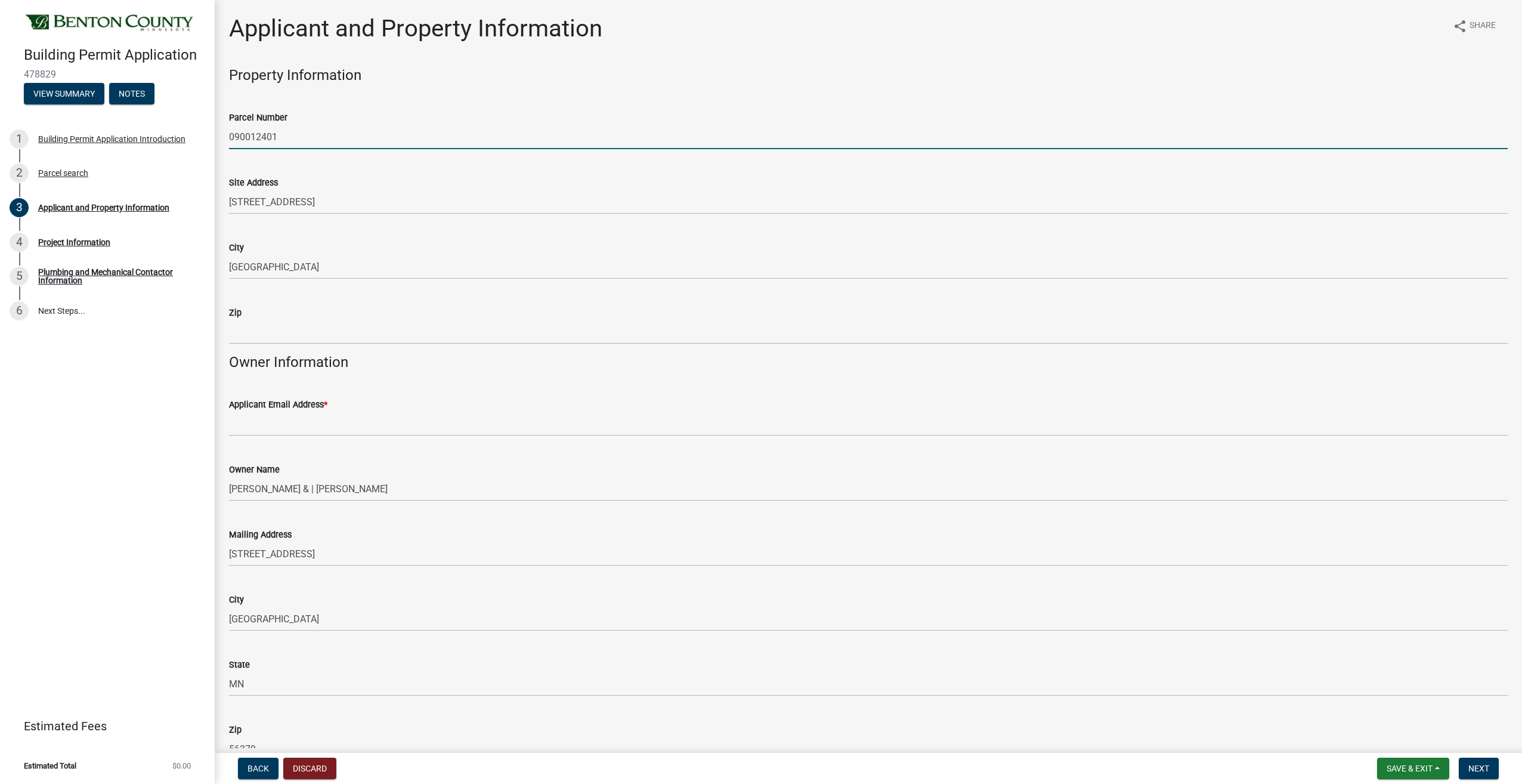
click at [327, 130] on input "090012401" at bounding box center [868, 137] width 1279 height 25
click at [351, 184] on div "Site Address" at bounding box center [868, 182] width 1279 height 14
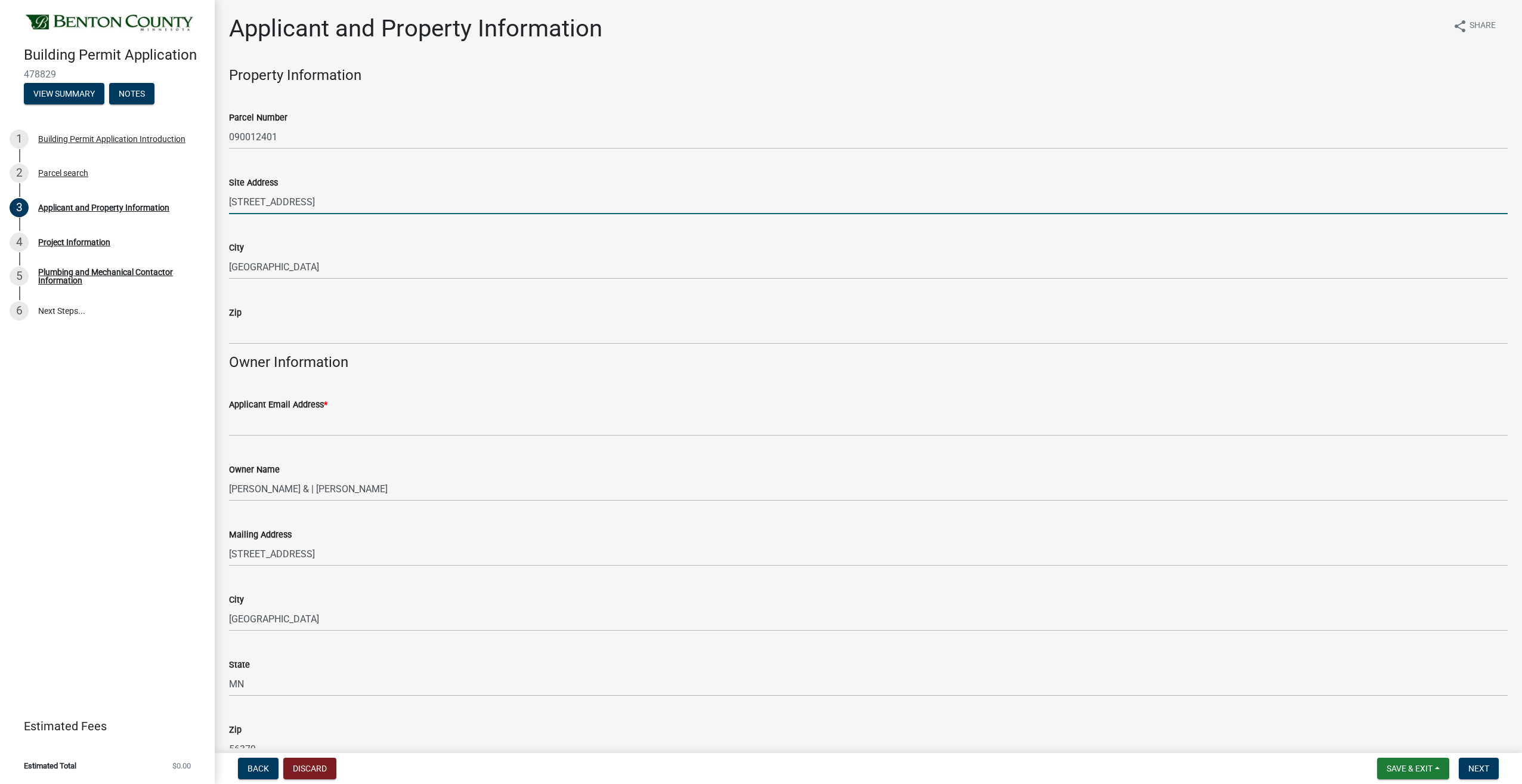
click at [365, 204] on input "[STREET_ADDRESS]" at bounding box center [868, 201] width 1279 height 25
click at [368, 284] on wm-data-entity-input "City [GEOGRAPHIC_DATA]" at bounding box center [868, 256] width 1279 height 65
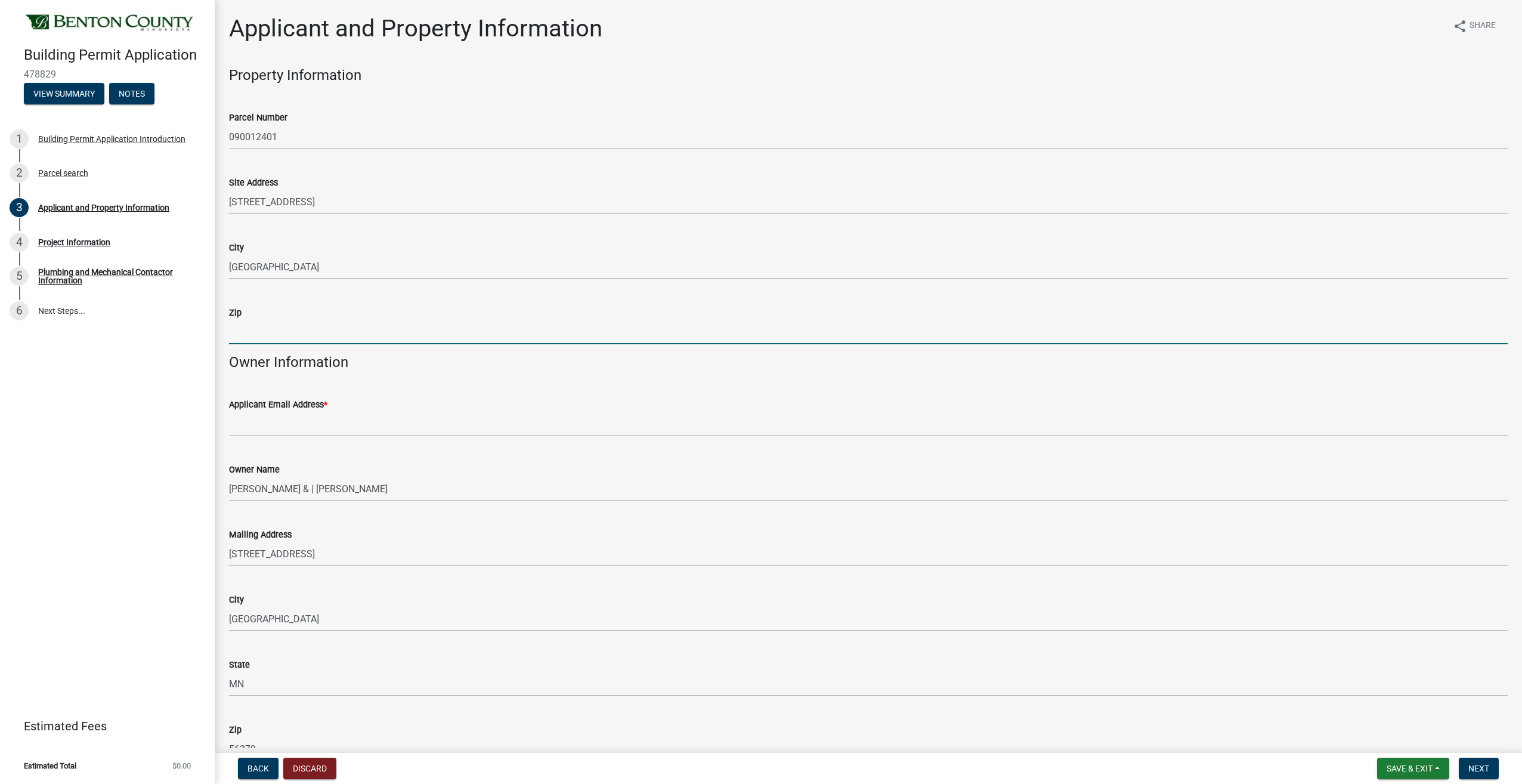
click at [371, 322] on input "Zip" at bounding box center [868, 332] width 1279 height 25
click at [323, 337] on input "Zip" at bounding box center [868, 332] width 1279 height 25
paste input "56379"
type input "56379"
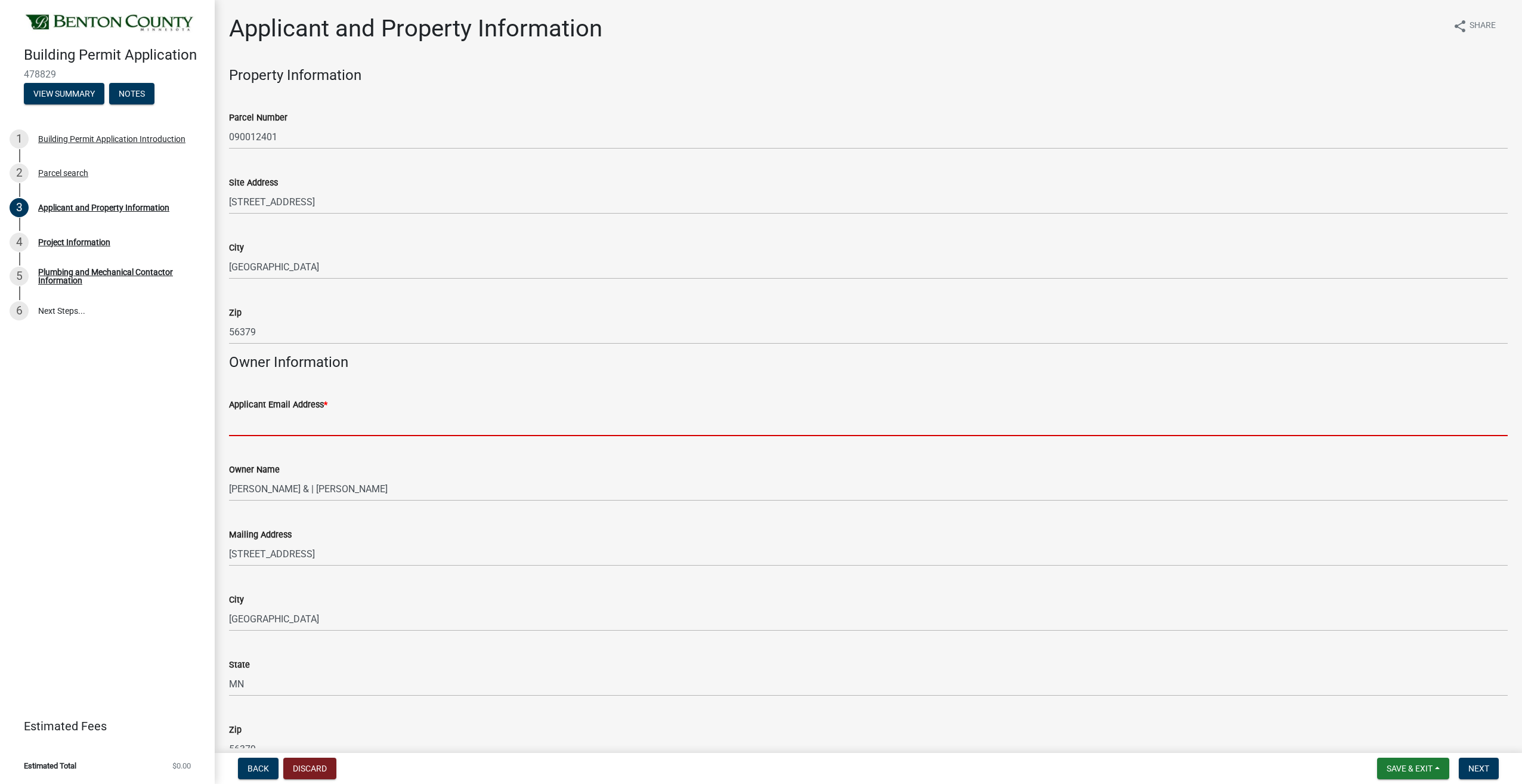
click at [356, 433] on input "Applicant Email Address *" at bounding box center [868, 423] width 1279 height 25
type input "[PERSON_NAME][EMAIL_ADDRESS][PERSON_NAME][DOMAIN_NAME]"
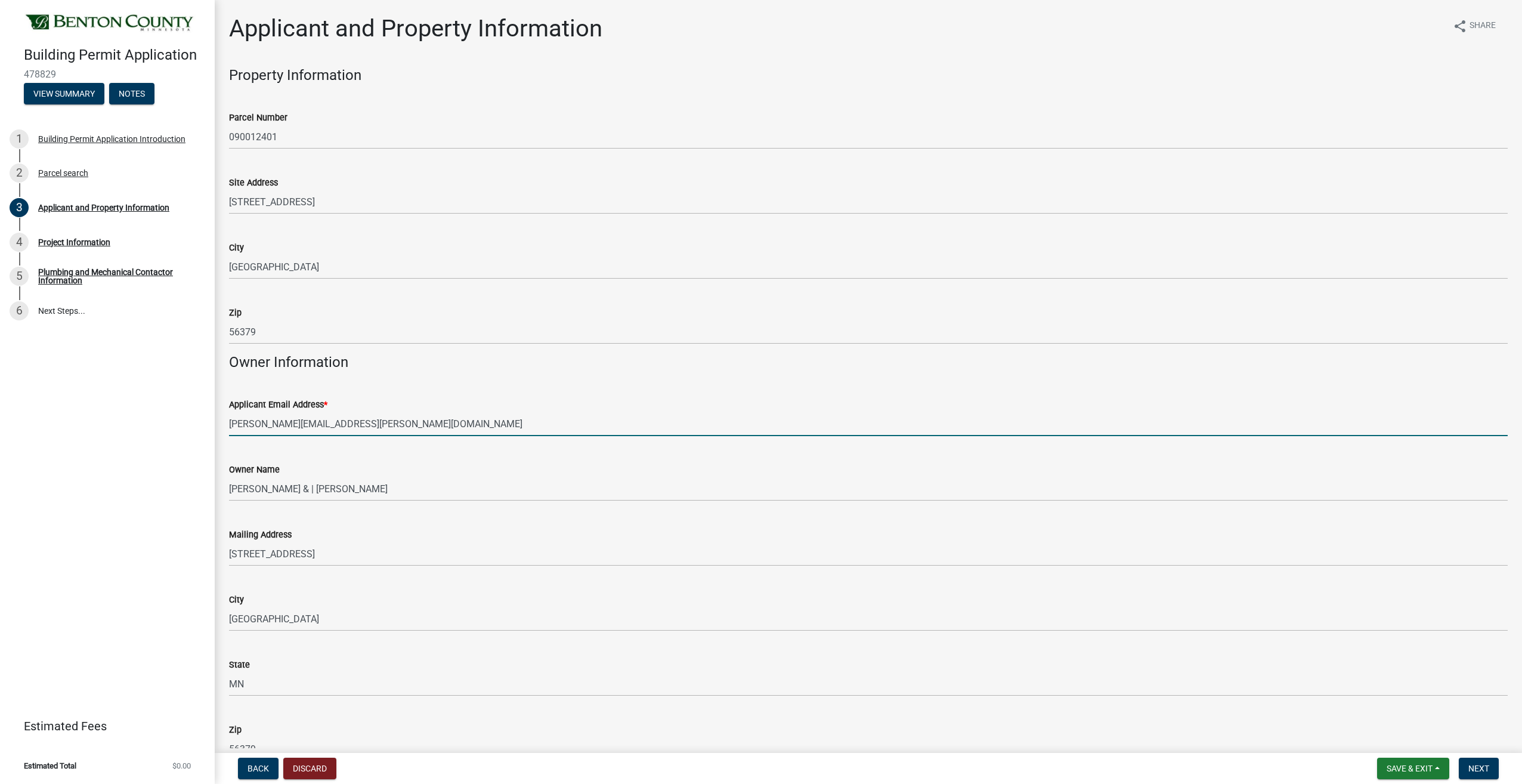
type input "6122991183"
type input "Suite 350"
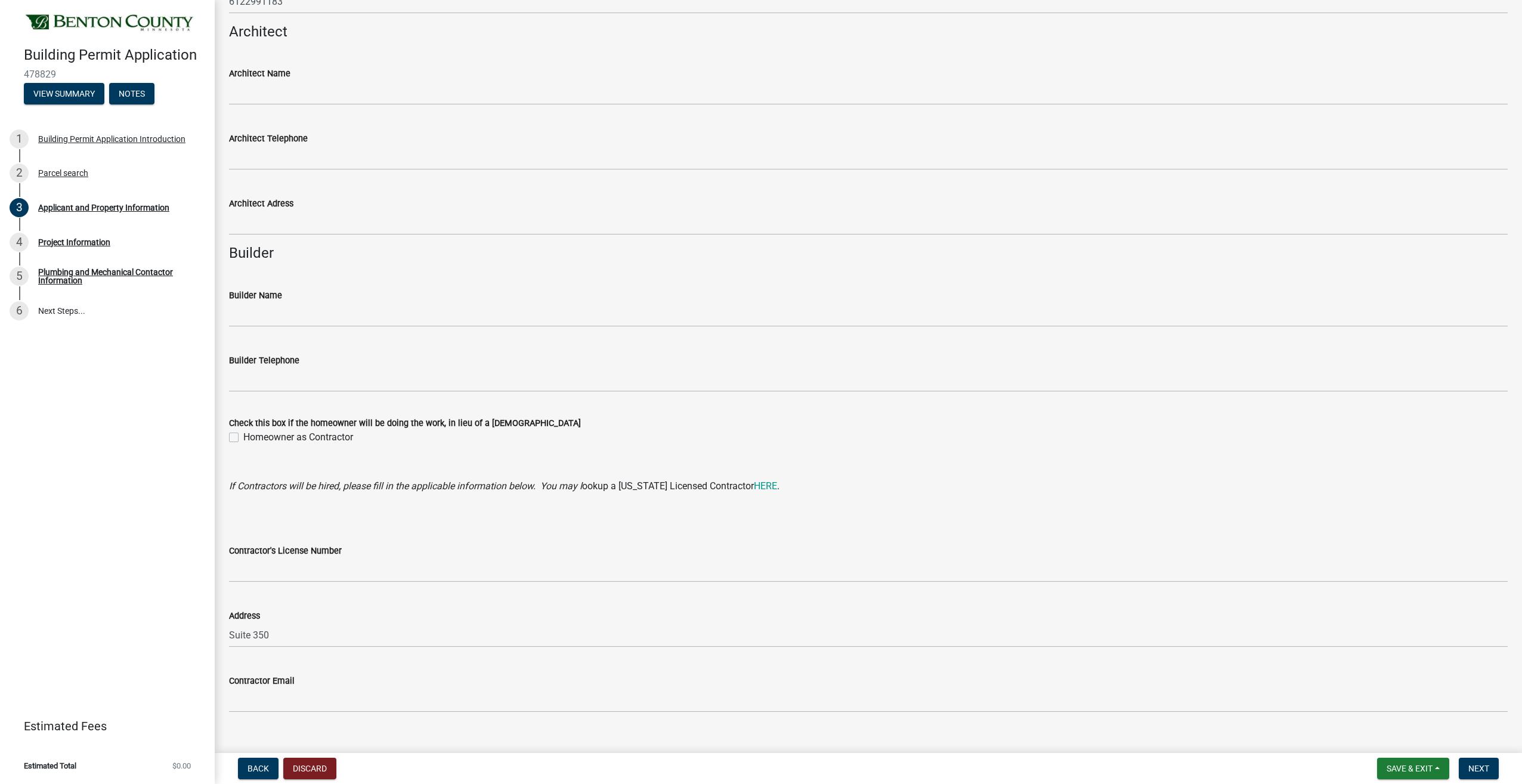
scroll to position [833, 0]
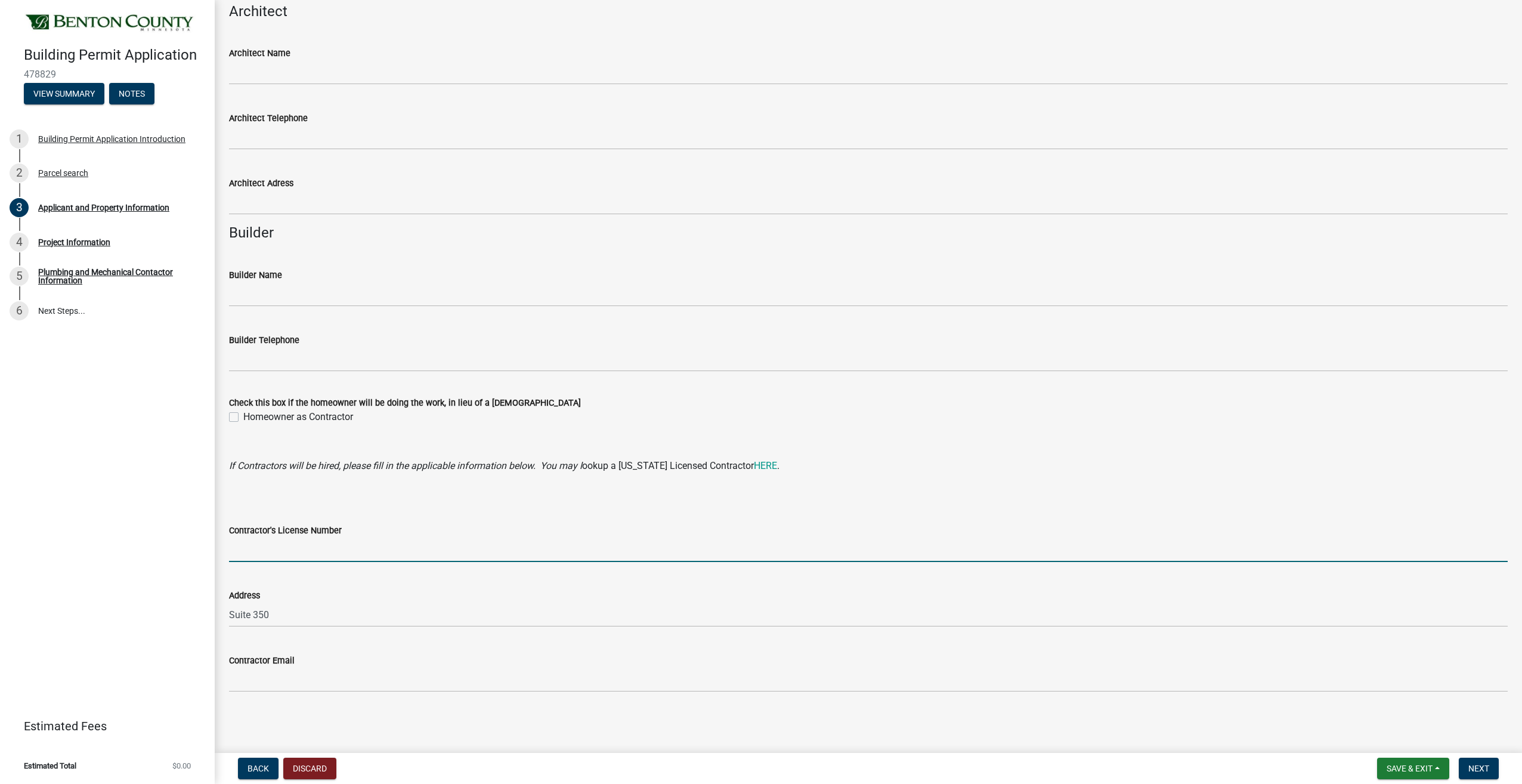
click at [373, 552] on input "Contractor's License Number" at bounding box center [868, 549] width 1279 height 25
click at [279, 613] on input "Suite 350" at bounding box center [868, 614] width 1279 height 25
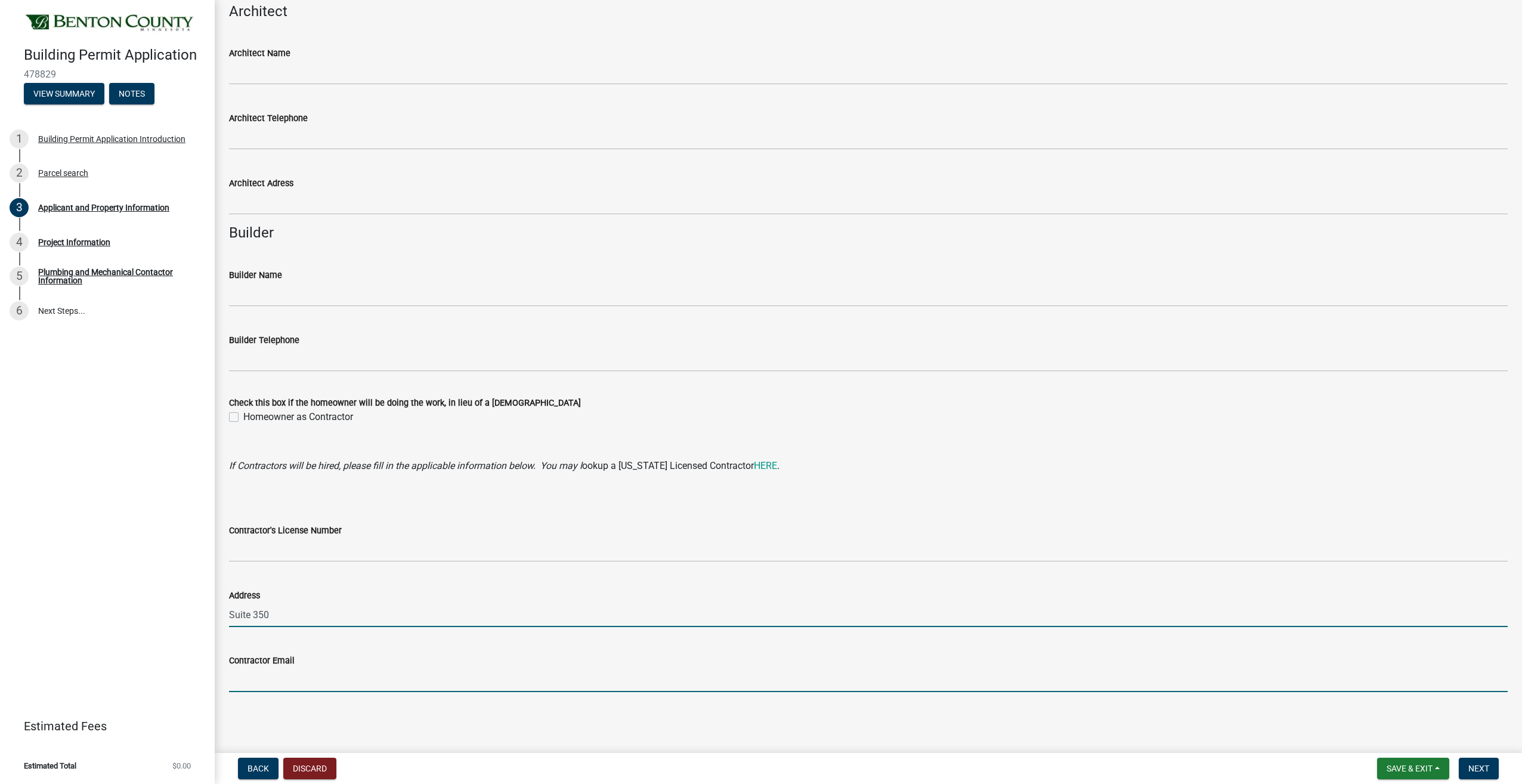
click at [507, 671] on input "Contractor Email" at bounding box center [868, 680] width 1279 height 25
click at [529, 727] on main "Applicant and Property Information share Share Property Information Parcel Numb…" at bounding box center [868, 374] width 1308 height 748
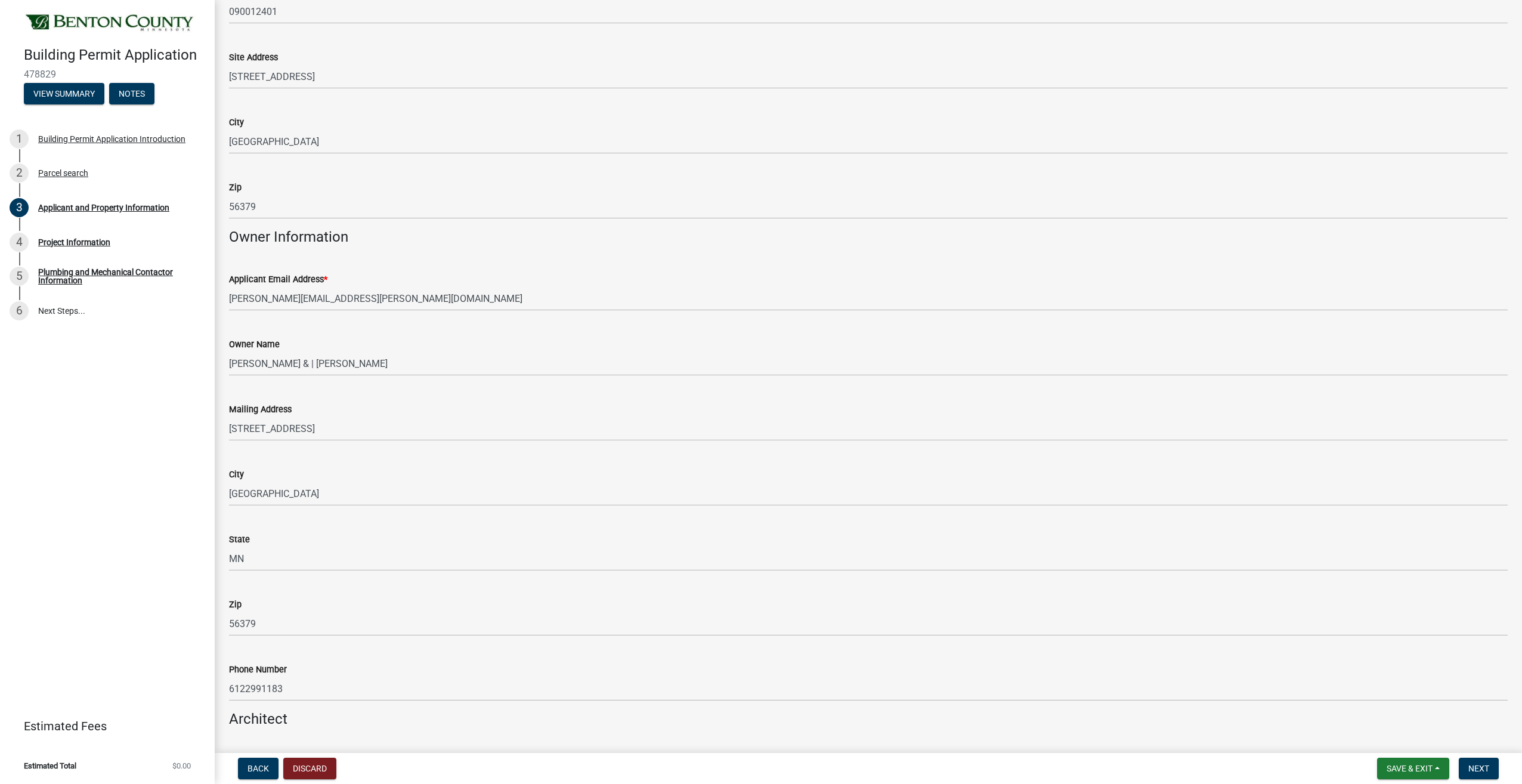
scroll to position [0, 0]
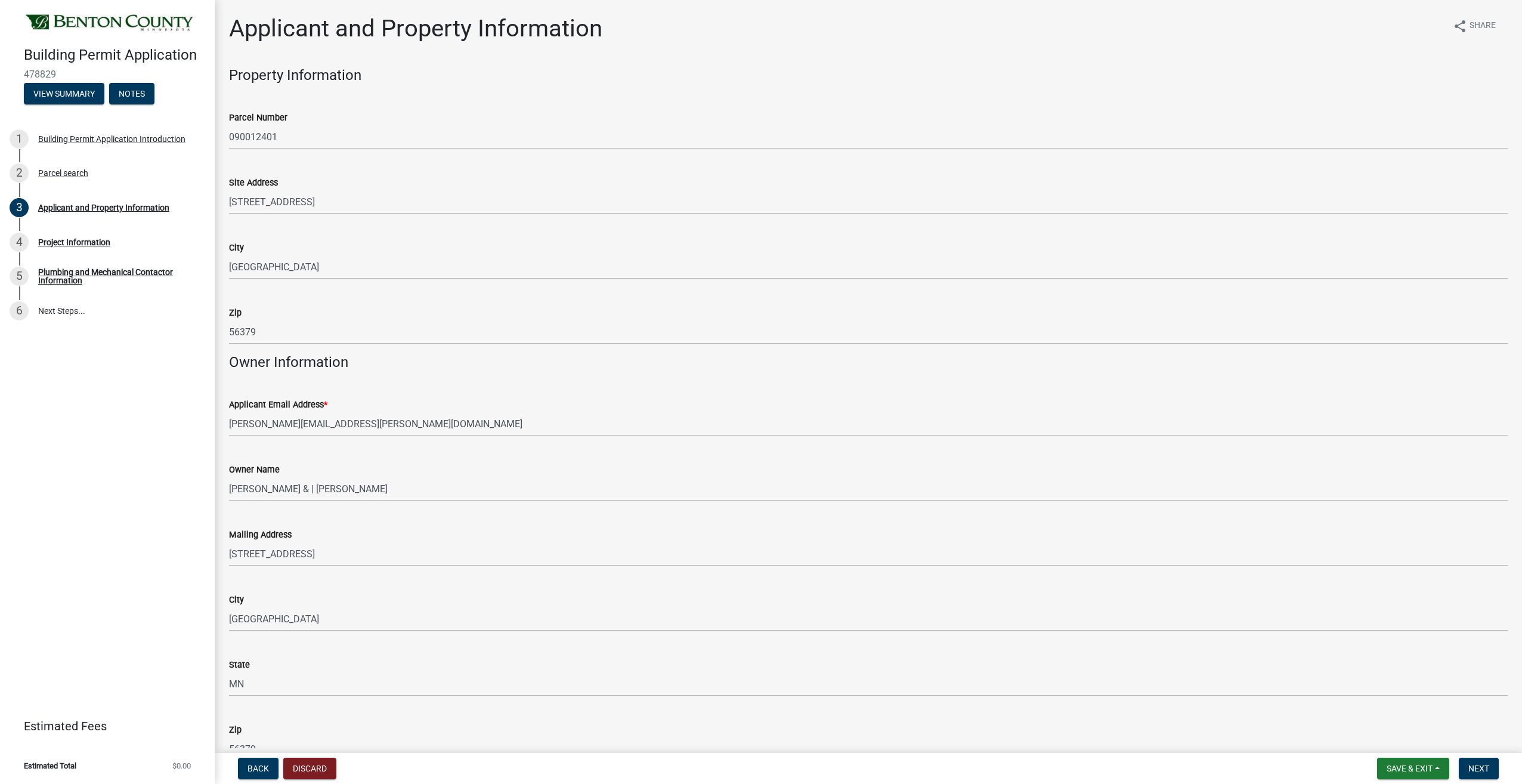
click at [723, 39] on div "Applicant and Property Information share Share" at bounding box center [868, 33] width 1279 height 38
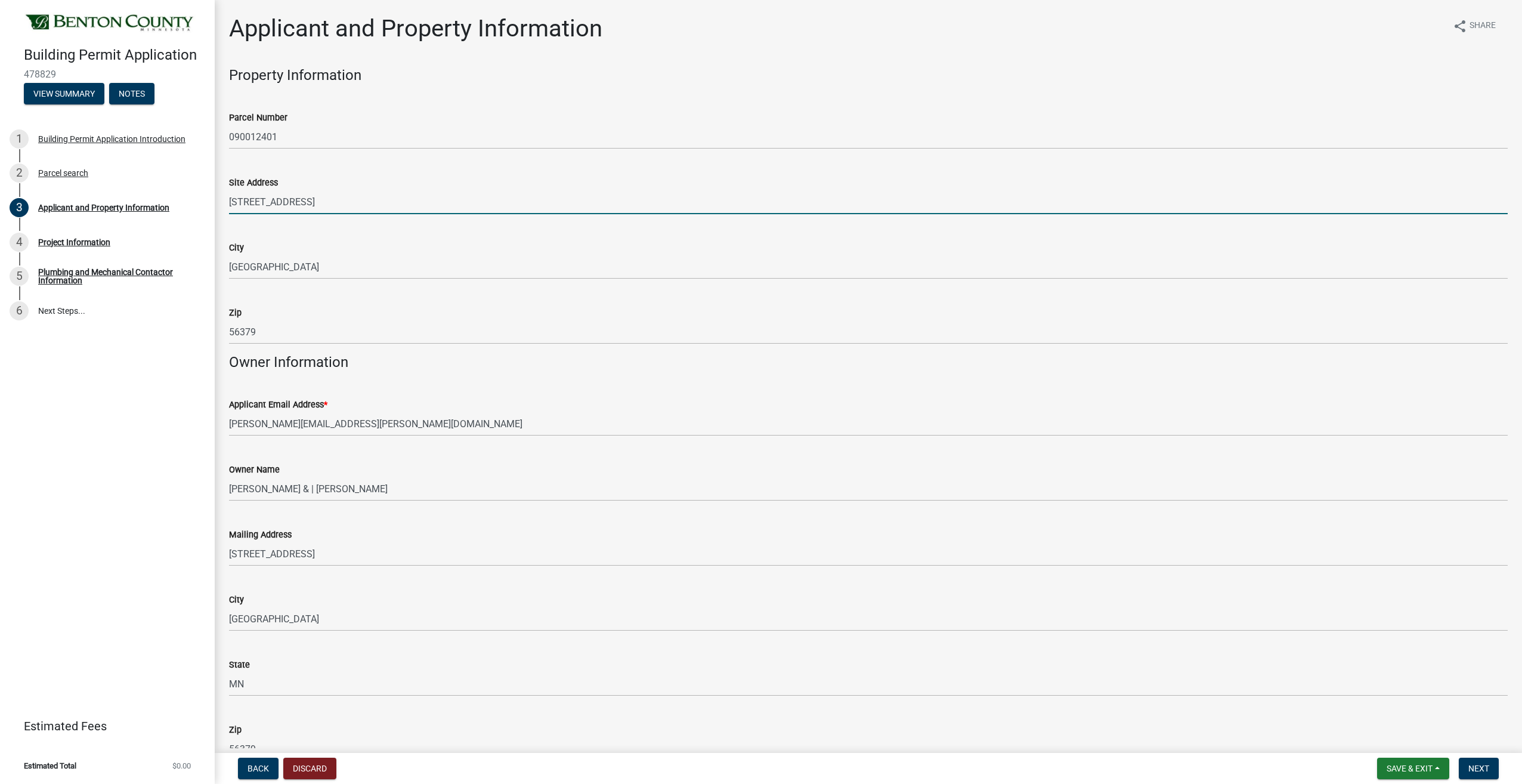
click at [380, 207] on input "[STREET_ADDRESS]" at bounding box center [868, 201] width 1279 height 25
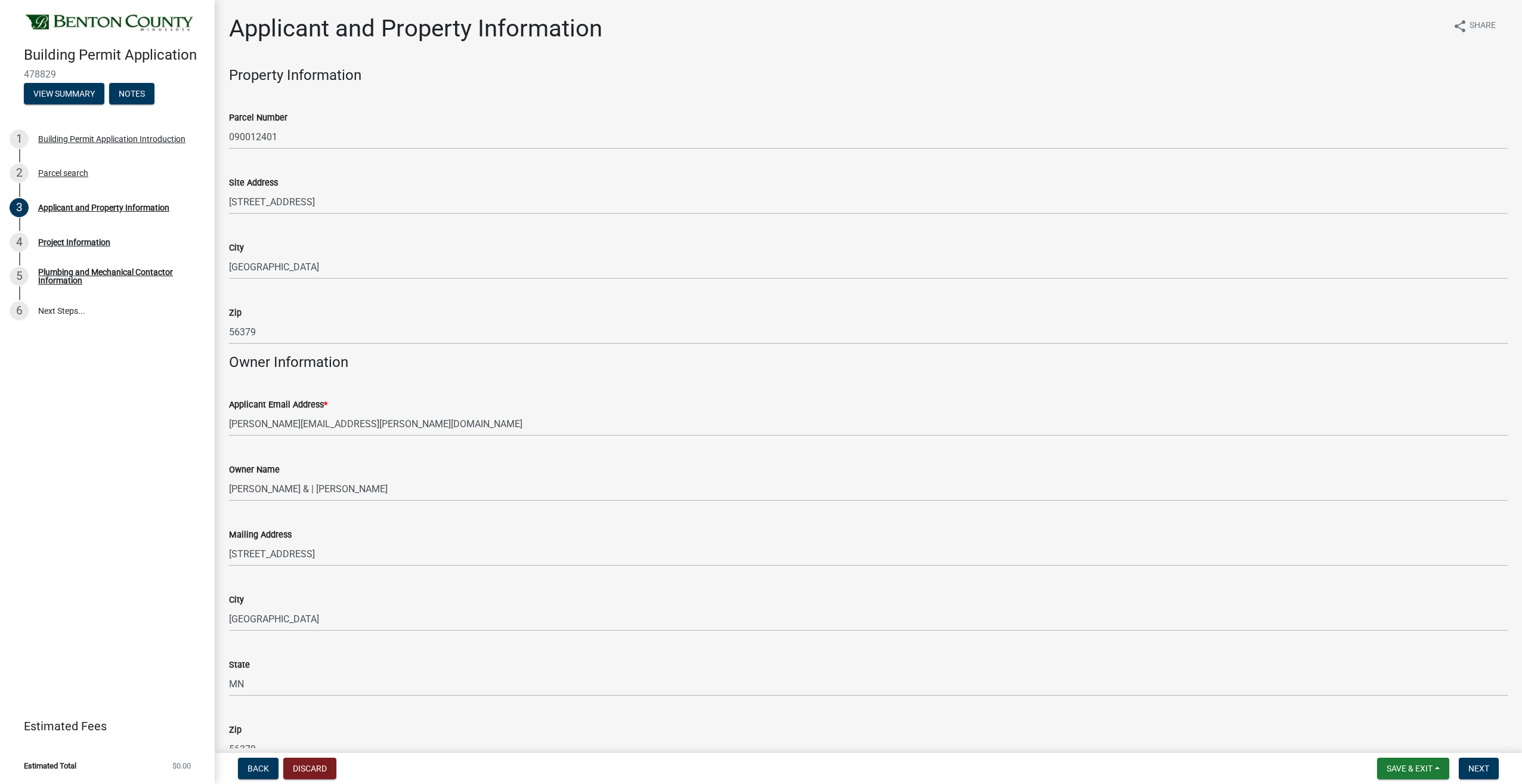
click at [373, 282] on wm-data-entity-input "City [GEOGRAPHIC_DATA]" at bounding box center [868, 256] width 1279 height 65
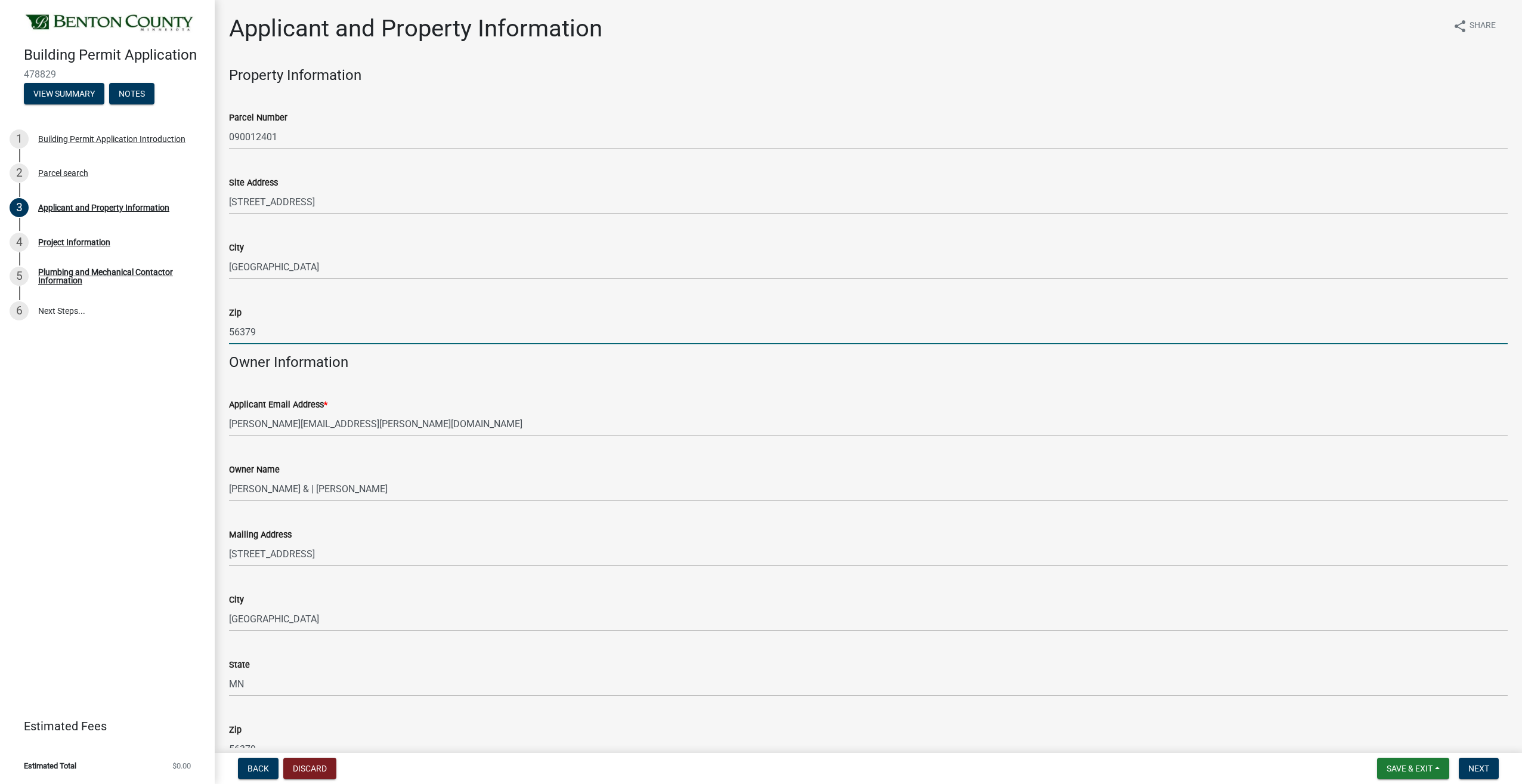
click at [413, 330] on input "56379" at bounding box center [868, 332] width 1279 height 25
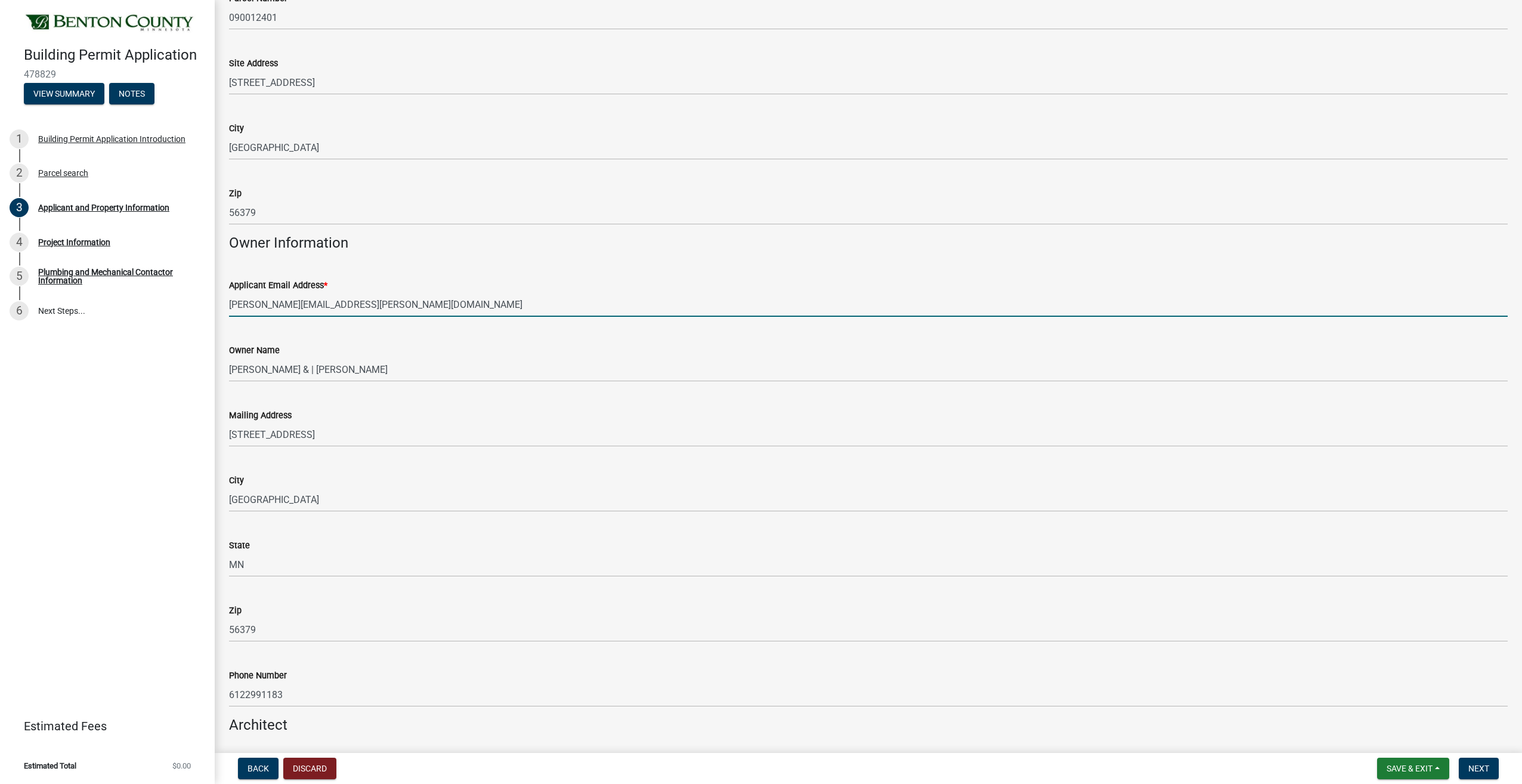
click at [443, 298] on input "[PERSON_NAME][EMAIL_ADDRESS][PERSON_NAME][DOMAIN_NAME]" at bounding box center [868, 304] width 1279 height 25
click at [620, 355] on div "Owner Name" at bounding box center [868, 350] width 1279 height 14
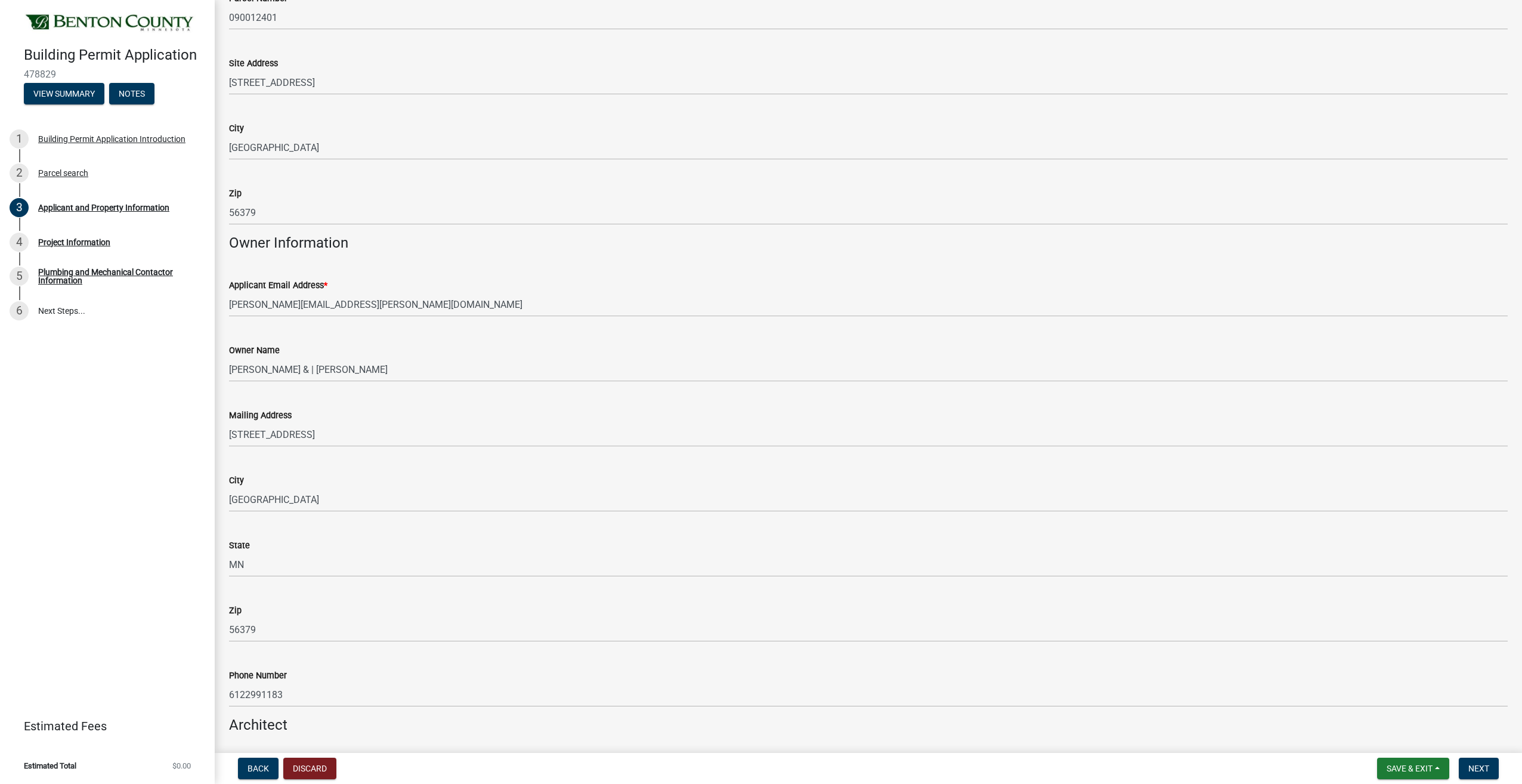
scroll to position [298, 0]
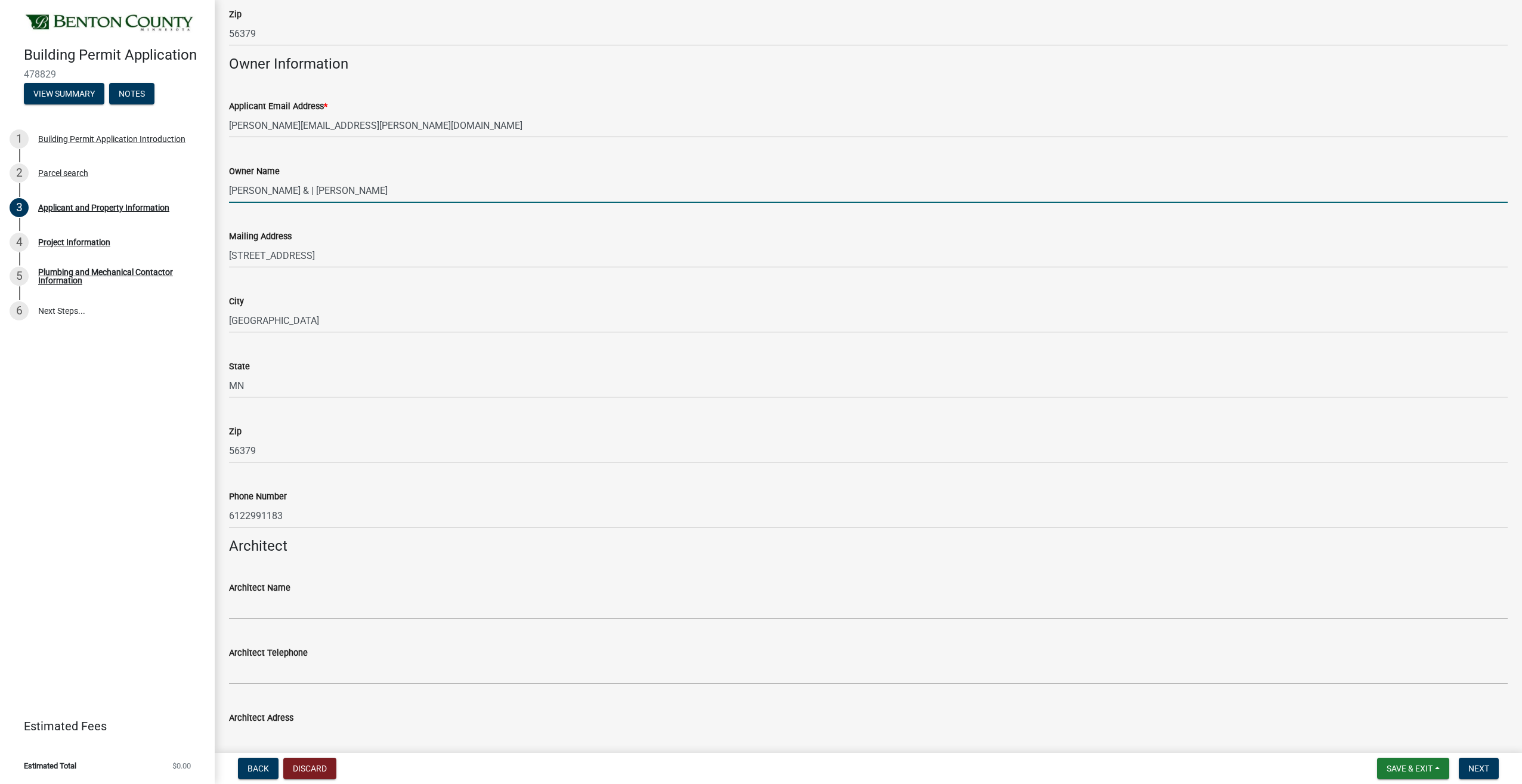
click at [340, 182] on input "[PERSON_NAME] & | [PERSON_NAME]" at bounding box center [868, 190] width 1279 height 25
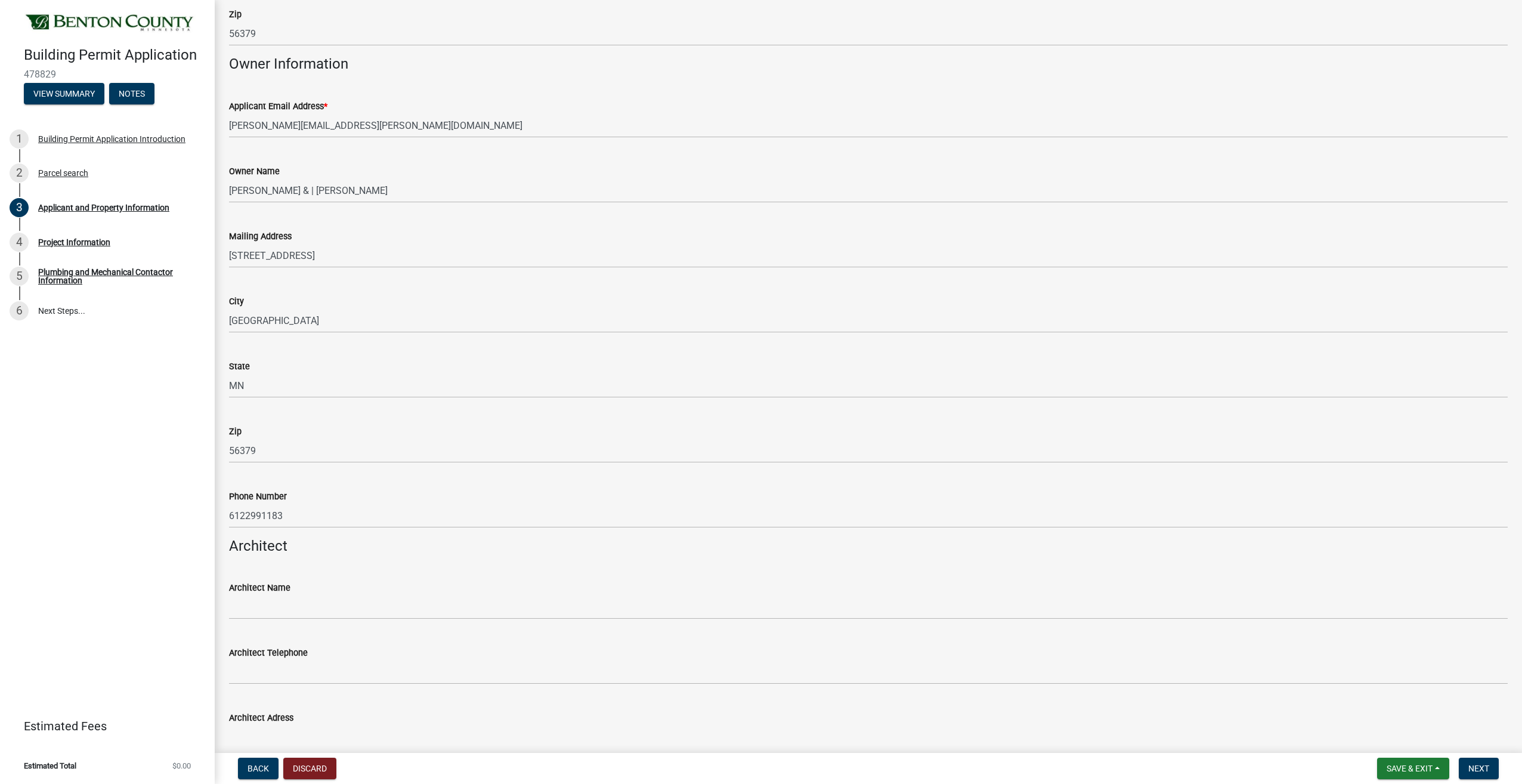
drag, startPoint x: 318, startPoint y: 233, endPoint x: 311, endPoint y: 248, distance: 16.6
click at [315, 234] on div "Mailing Address" at bounding box center [868, 236] width 1279 height 14
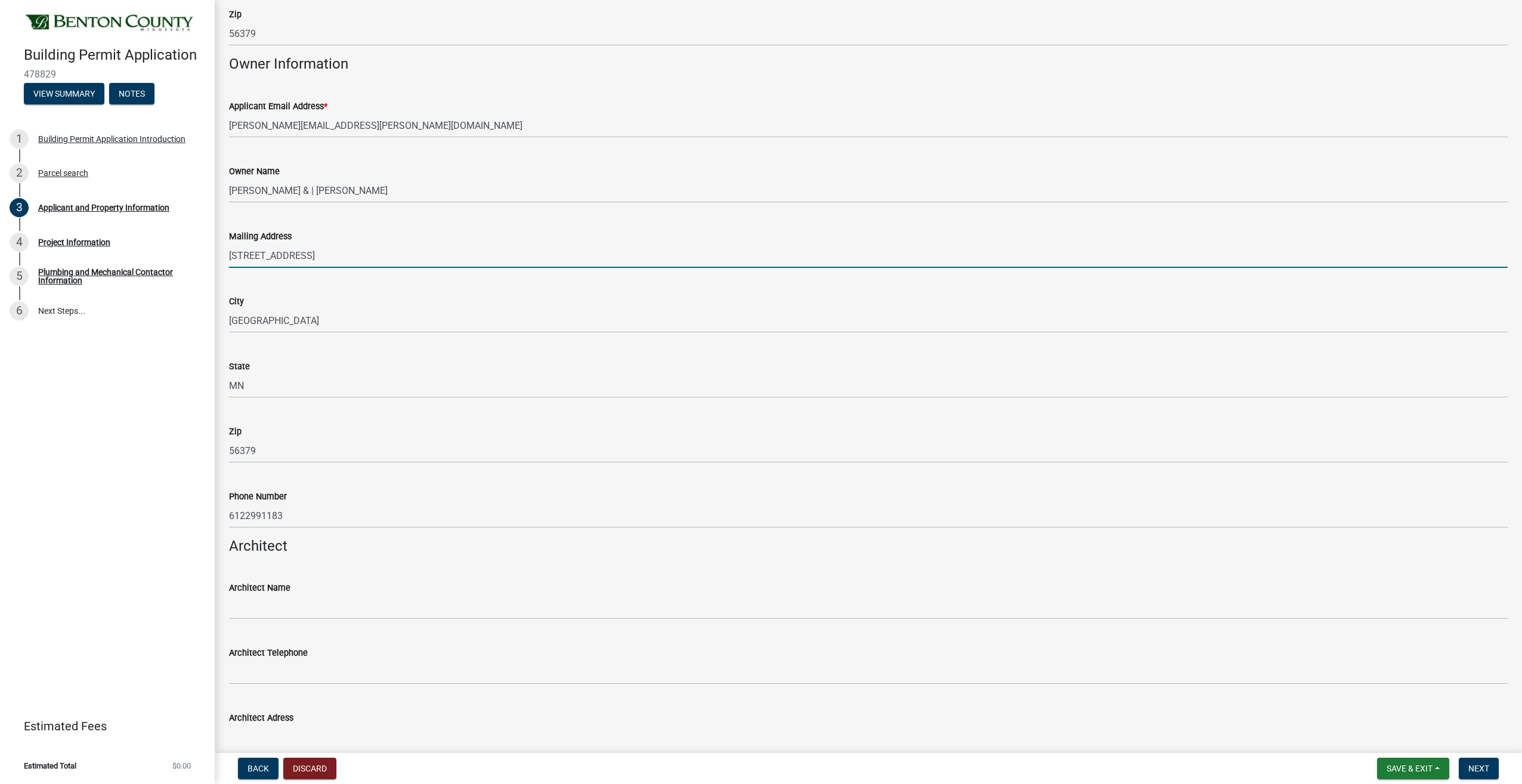
click at [309, 254] on input "[STREET_ADDRESS]" at bounding box center [868, 255] width 1279 height 25
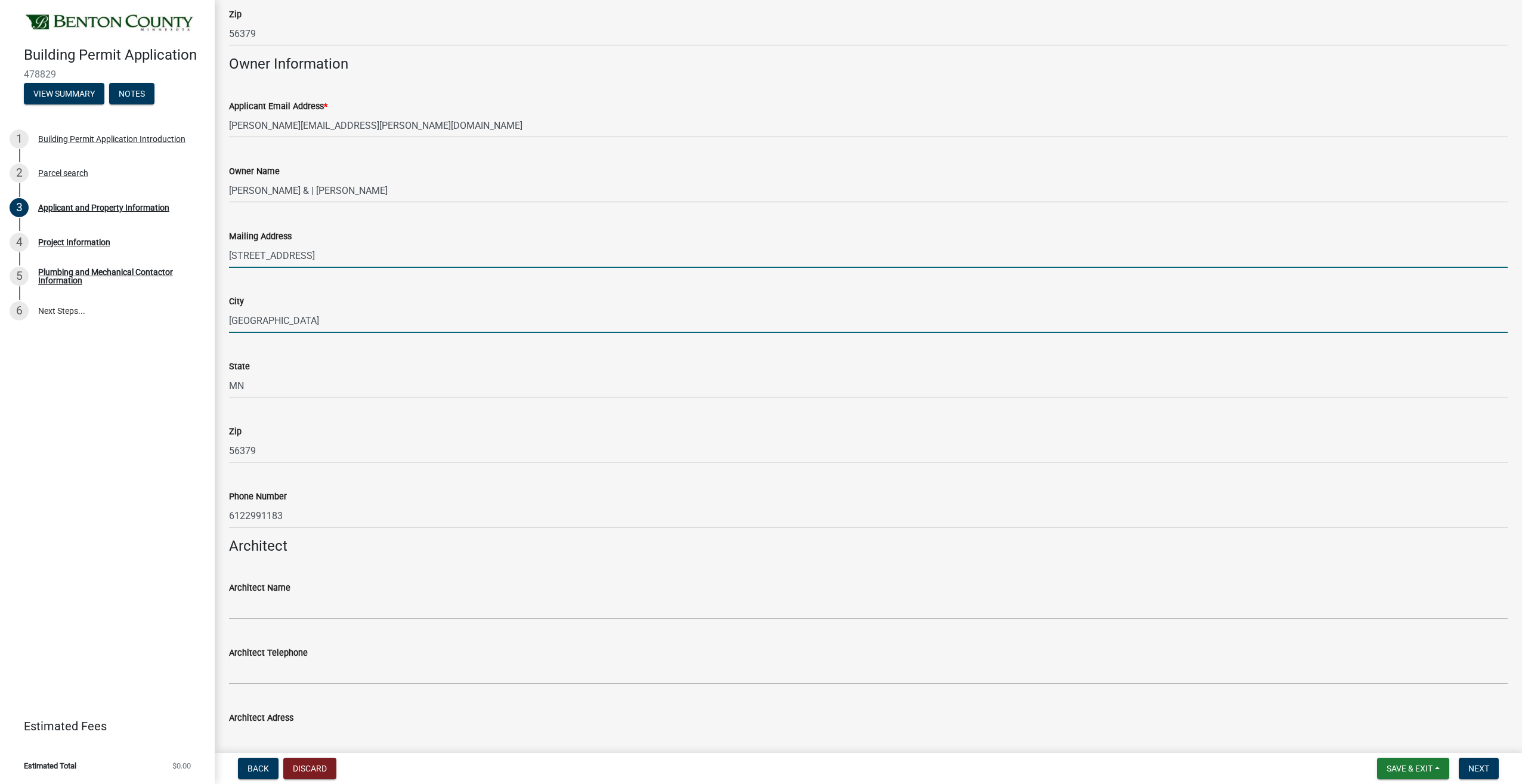
click at [296, 322] on input "[GEOGRAPHIC_DATA]" at bounding box center [868, 320] width 1279 height 25
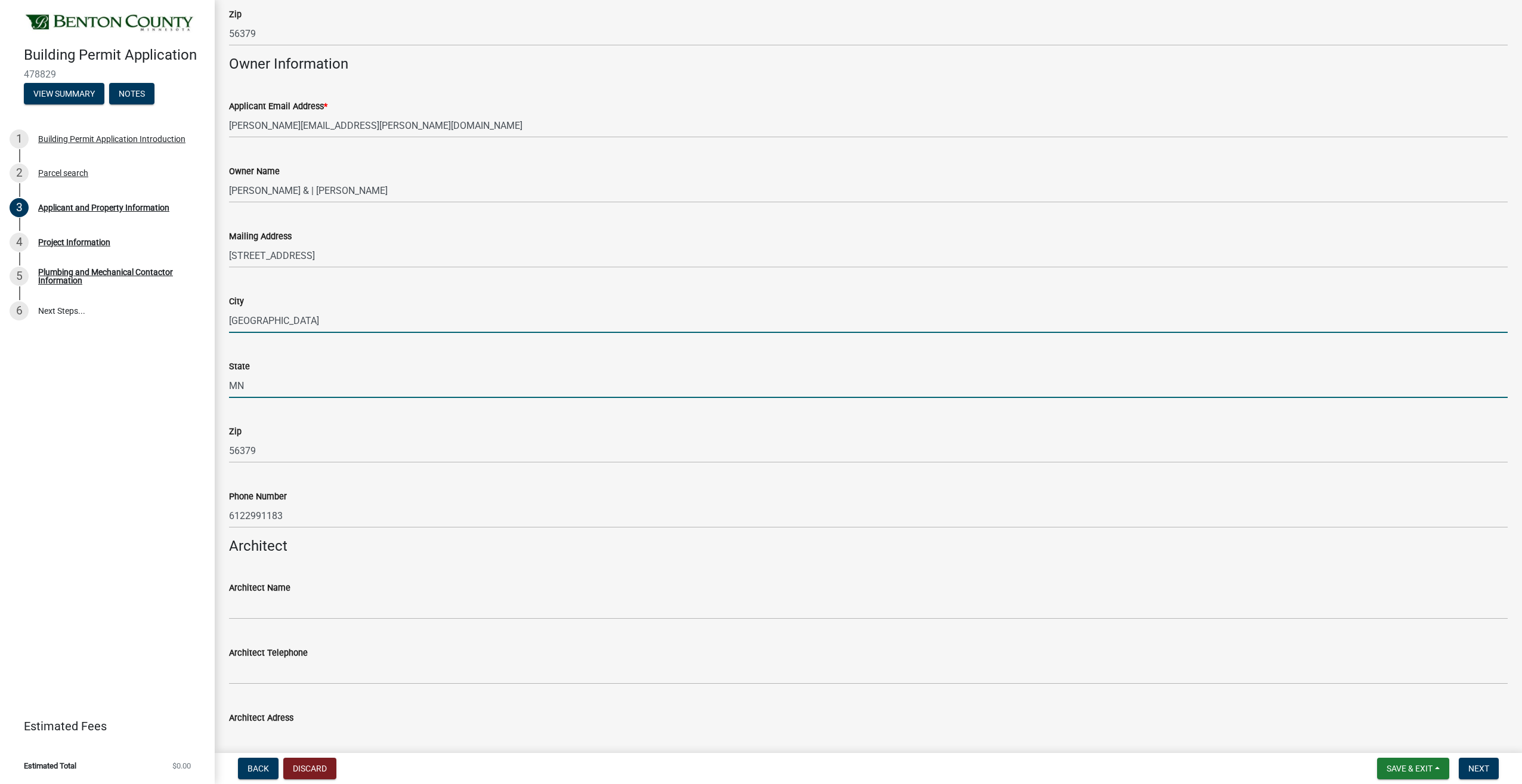
drag, startPoint x: 301, startPoint y: 380, endPoint x: 306, endPoint y: 388, distance: 9.4
click at [301, 382] on input "MN" at bounding box center [868, 385] width 1279 height 25
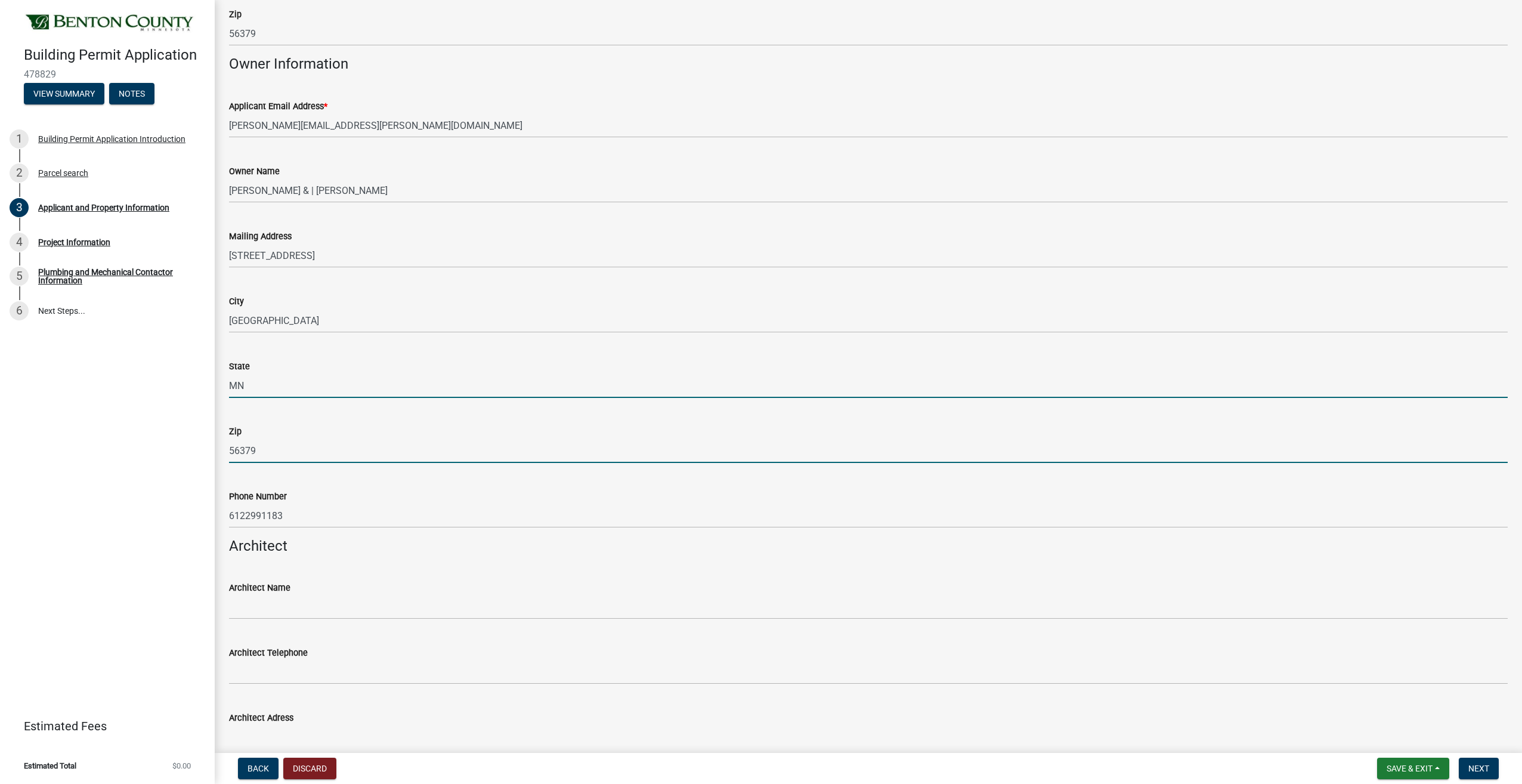
click at [513, 447] on input "56379" at bounding box center [868, 451] width 1279 height 25
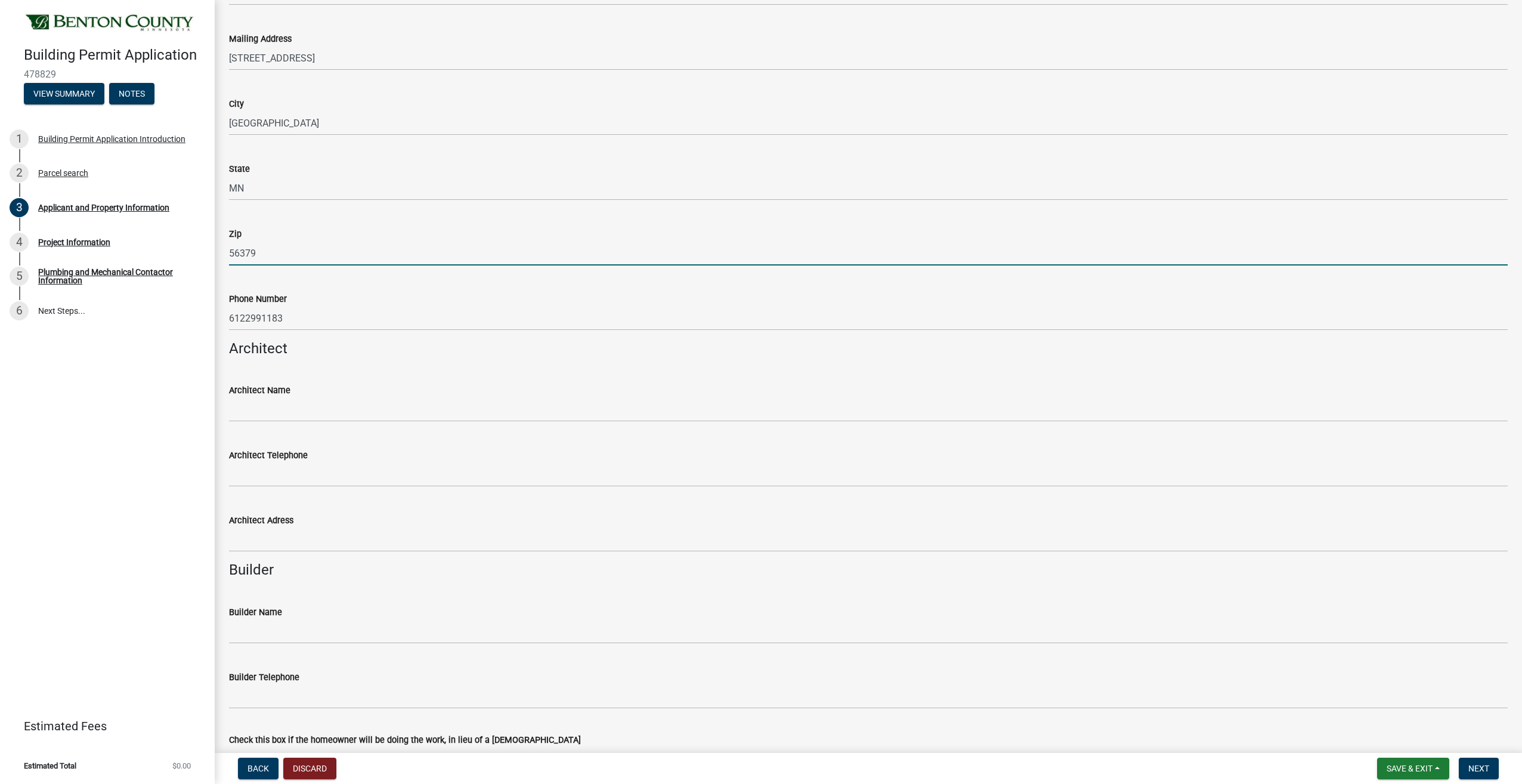
scroll to position [536, 0]
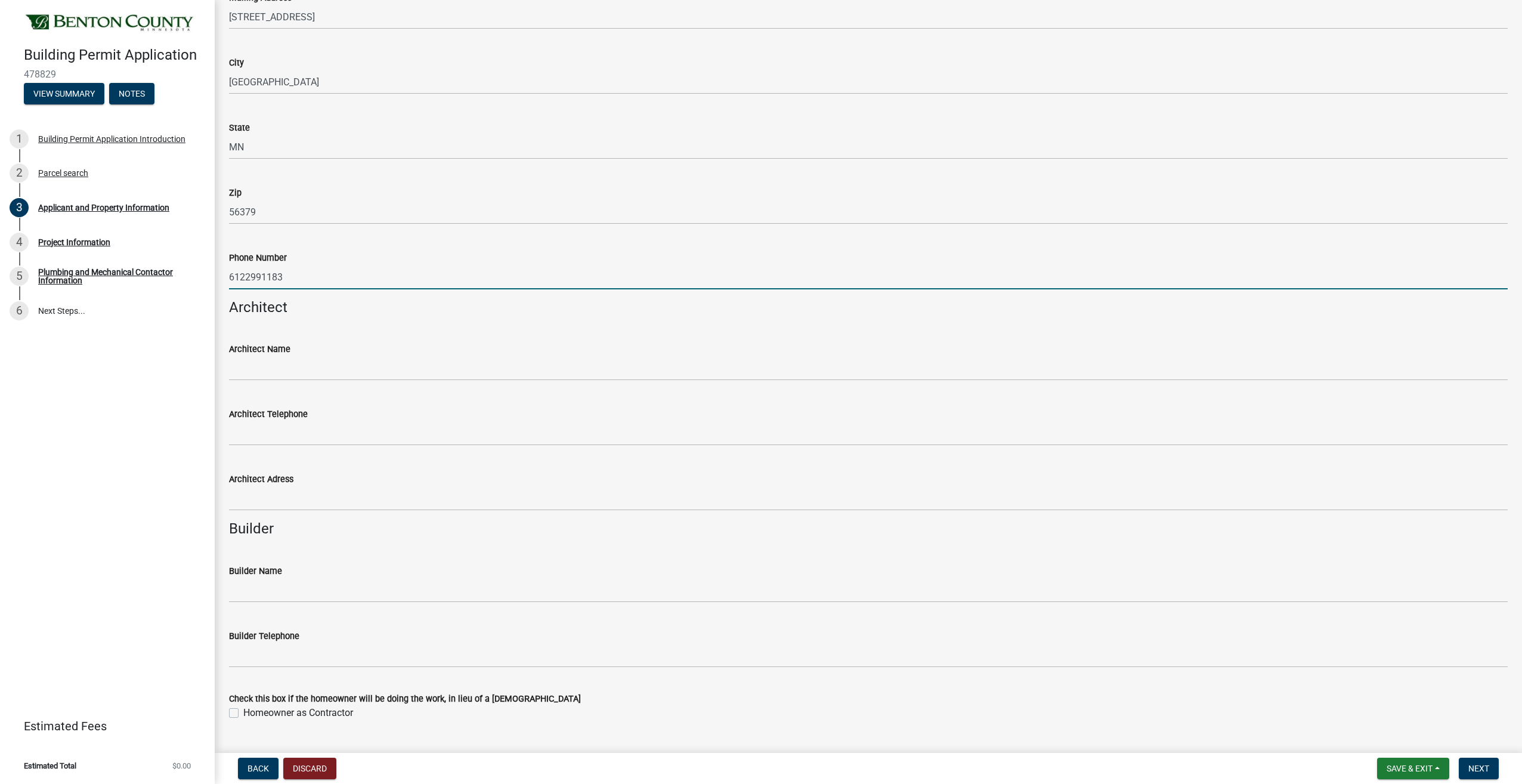
click at [318, 276] on input "6122991183" at bounding box center [868, 277] width 1279 height 25
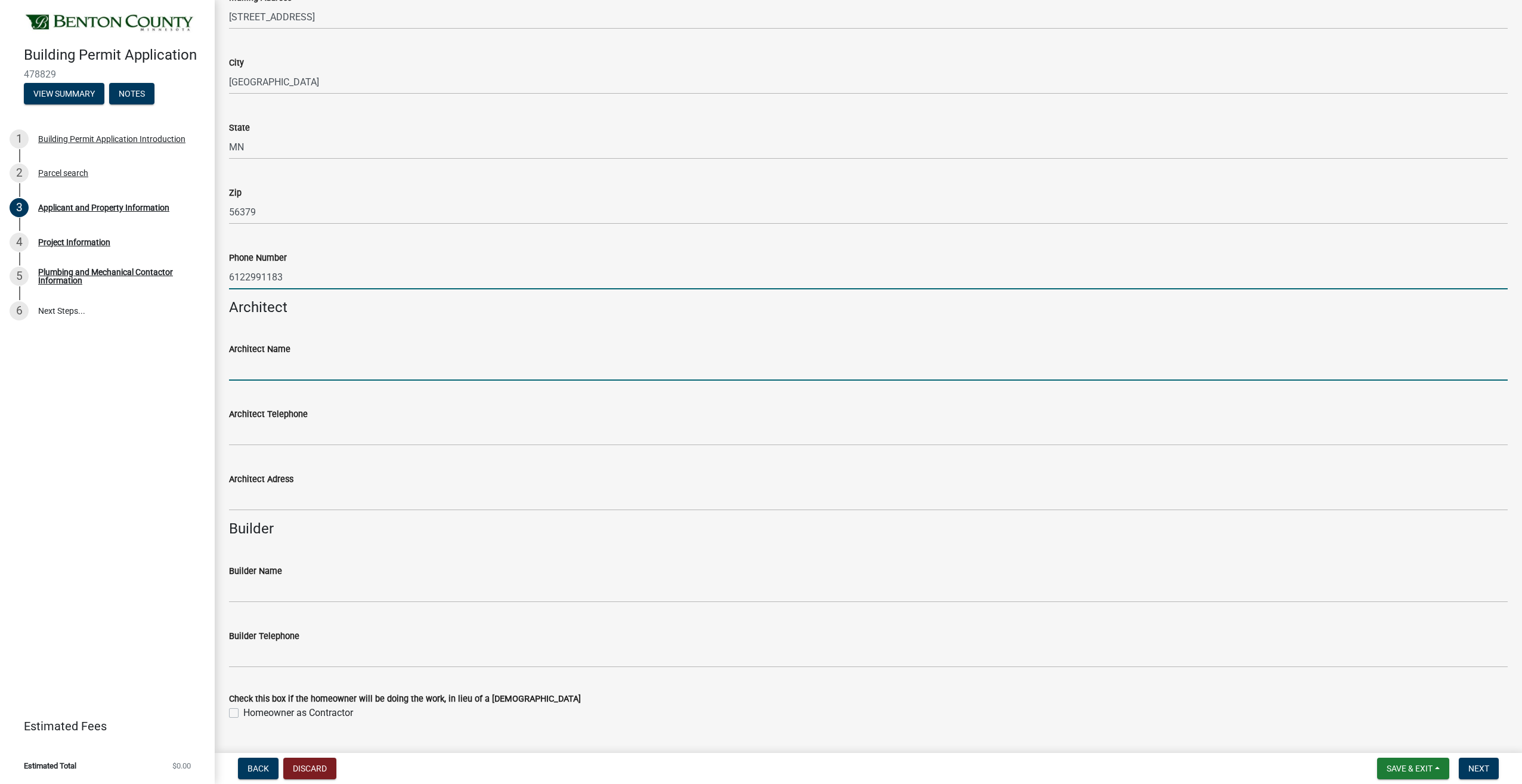
click at [564, 358] on input "Architect Name" at bounding box center [868, 368] width 1279 height 25
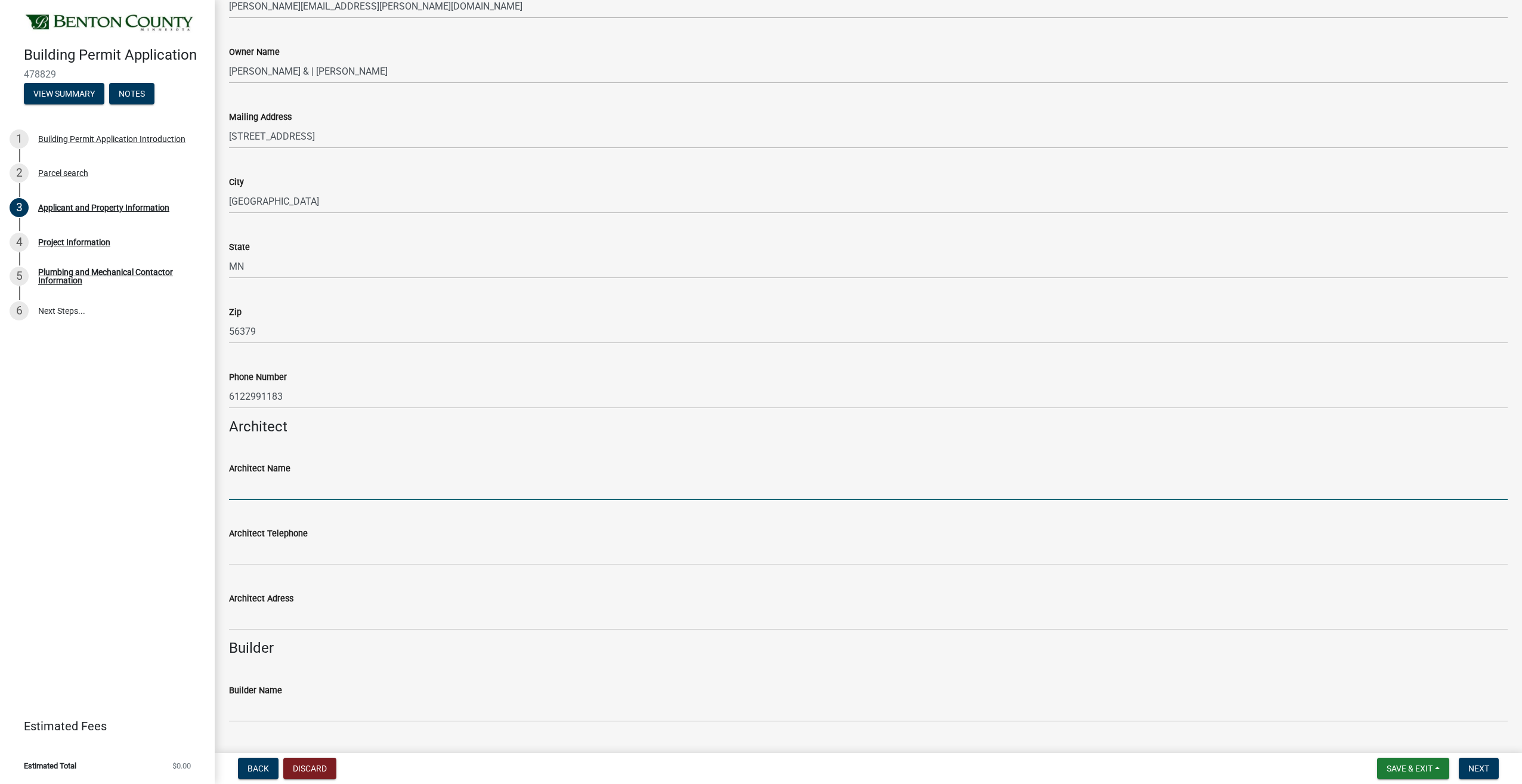
scroll to position [775, 0]
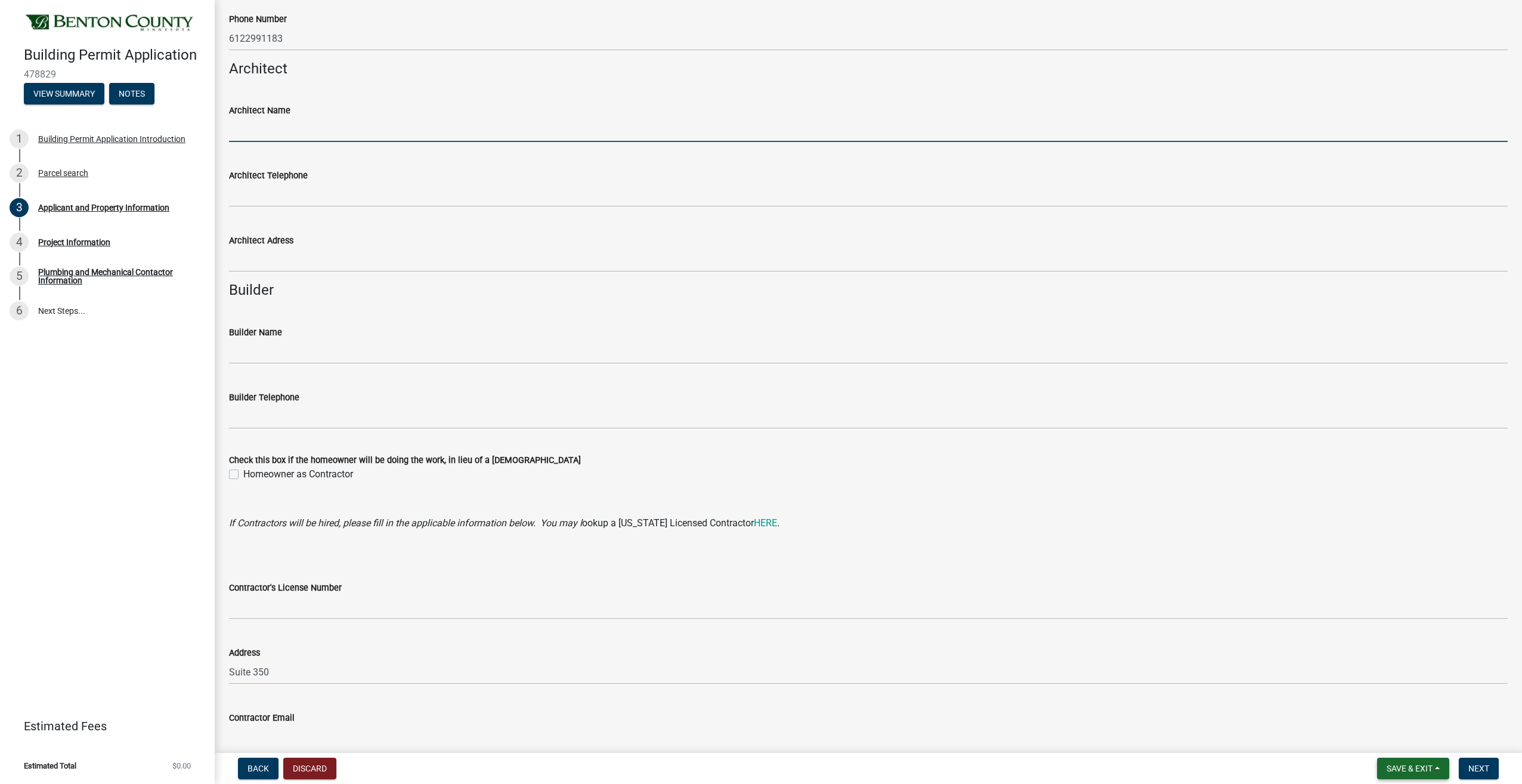
click at [1412, 770] on span "Save & Exit" at bounding box center [1410, 768] width 46 height 10
click at [1399, 739] on button "Save & Exit" at bounding box center [1402, 737] width 96 height 29
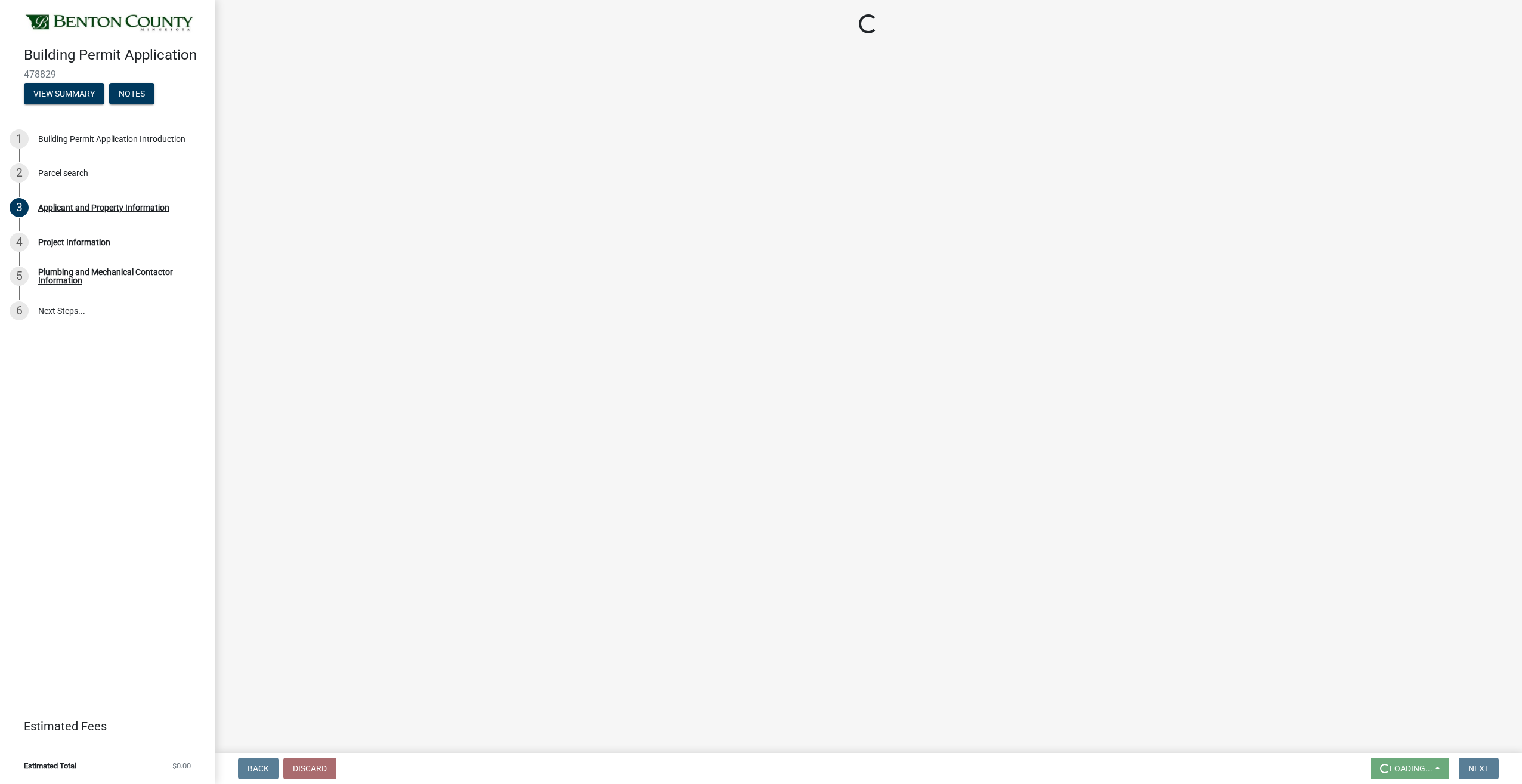
scroll to position [0, 0]
